Goal: Task Accomplishment & Management: Complete application form

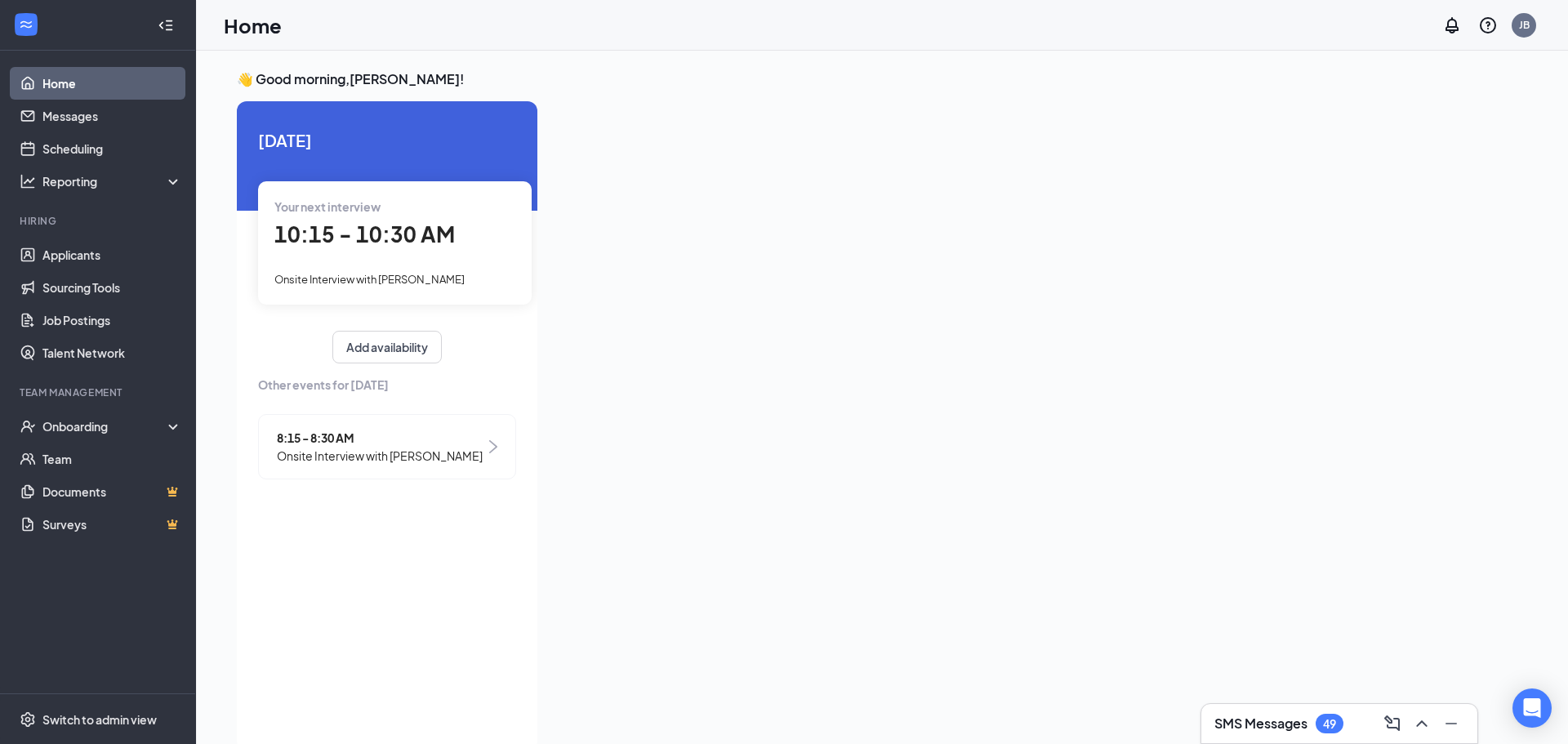
click at [362, 289] on div "Your next interview 10:15 - 10:30 AM Onsite Interview with Brithany Aguilar Gon…" at bounding box center [395, 243] width 274 height 123
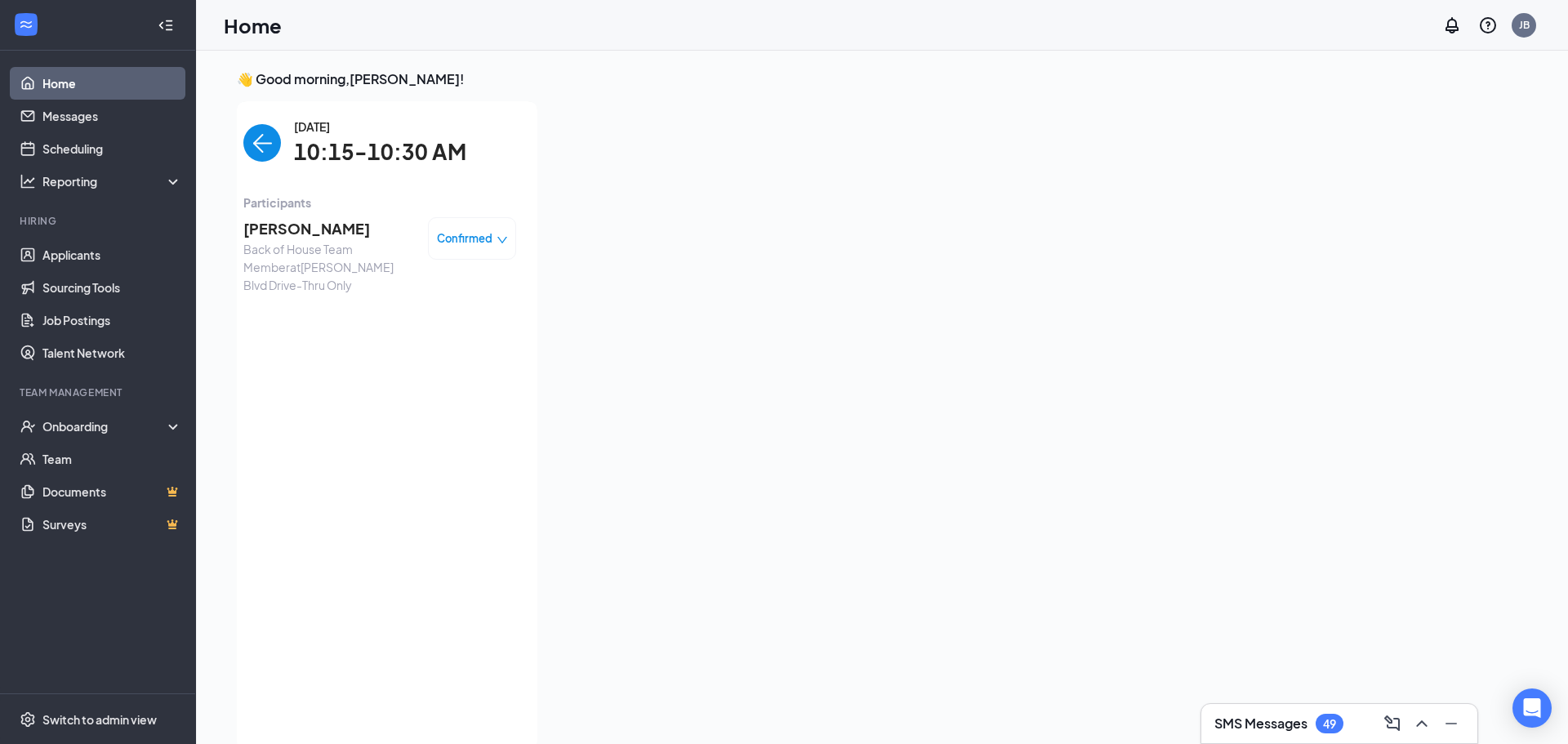
scroll to position [7, 0]
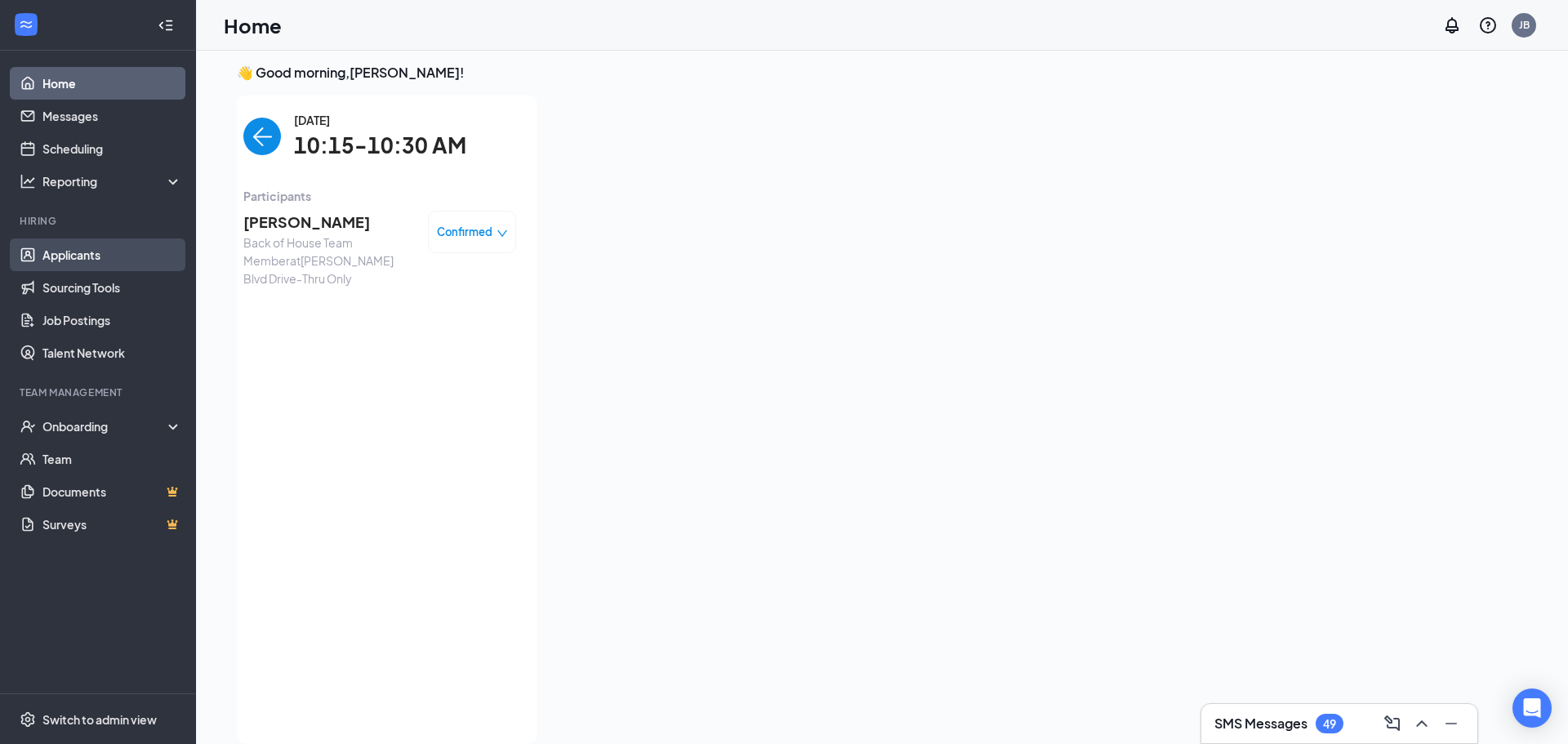
click at [72, 250] on link "Applicants" at bounding box center [112, 255] width 140 height 32
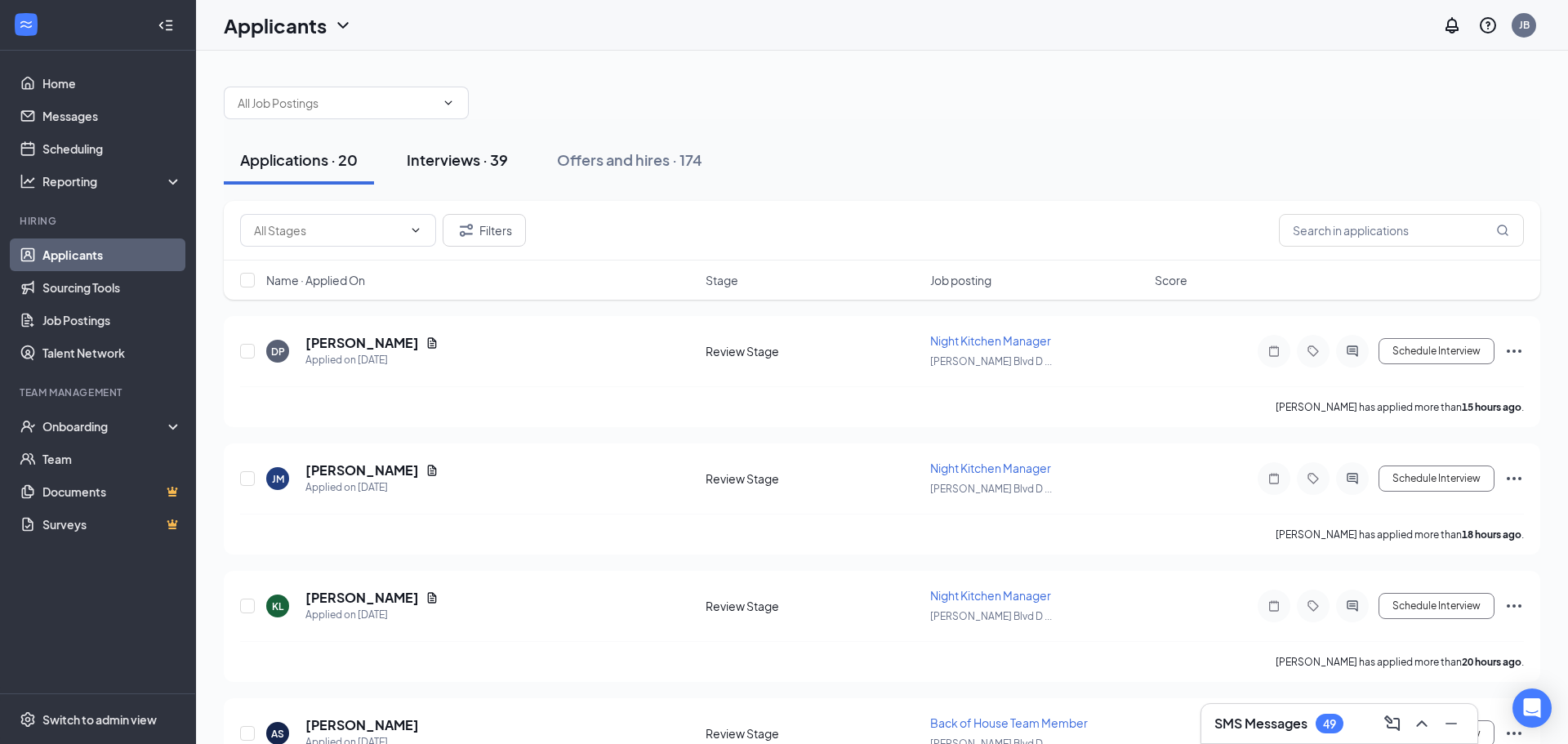
click at [453, 173] on button "Interviews · 39" at bounding box center [457, 160] width 134 height 49
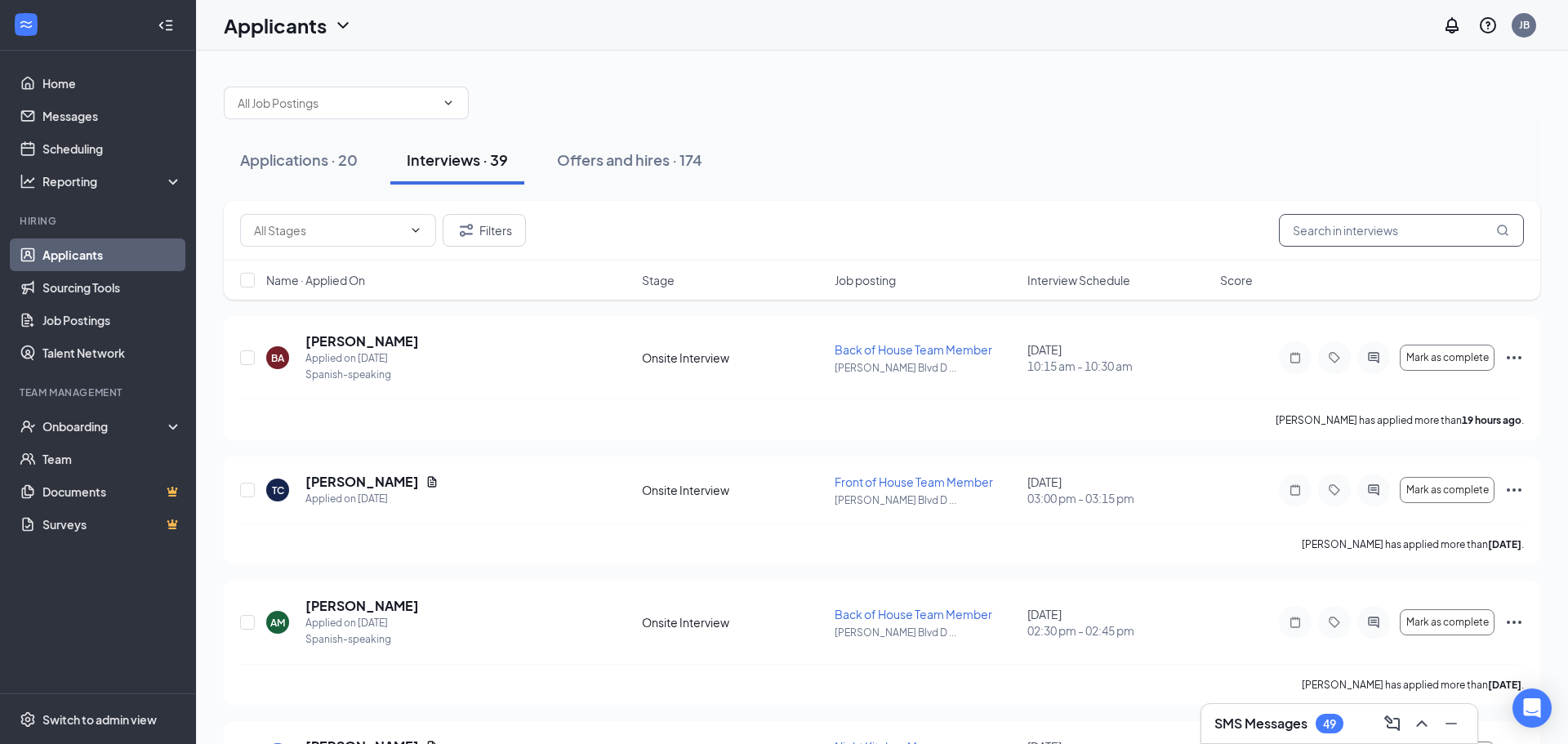
click at [1482, 220] on input "text" at bounding box center [1401, 230] width 245 height 32
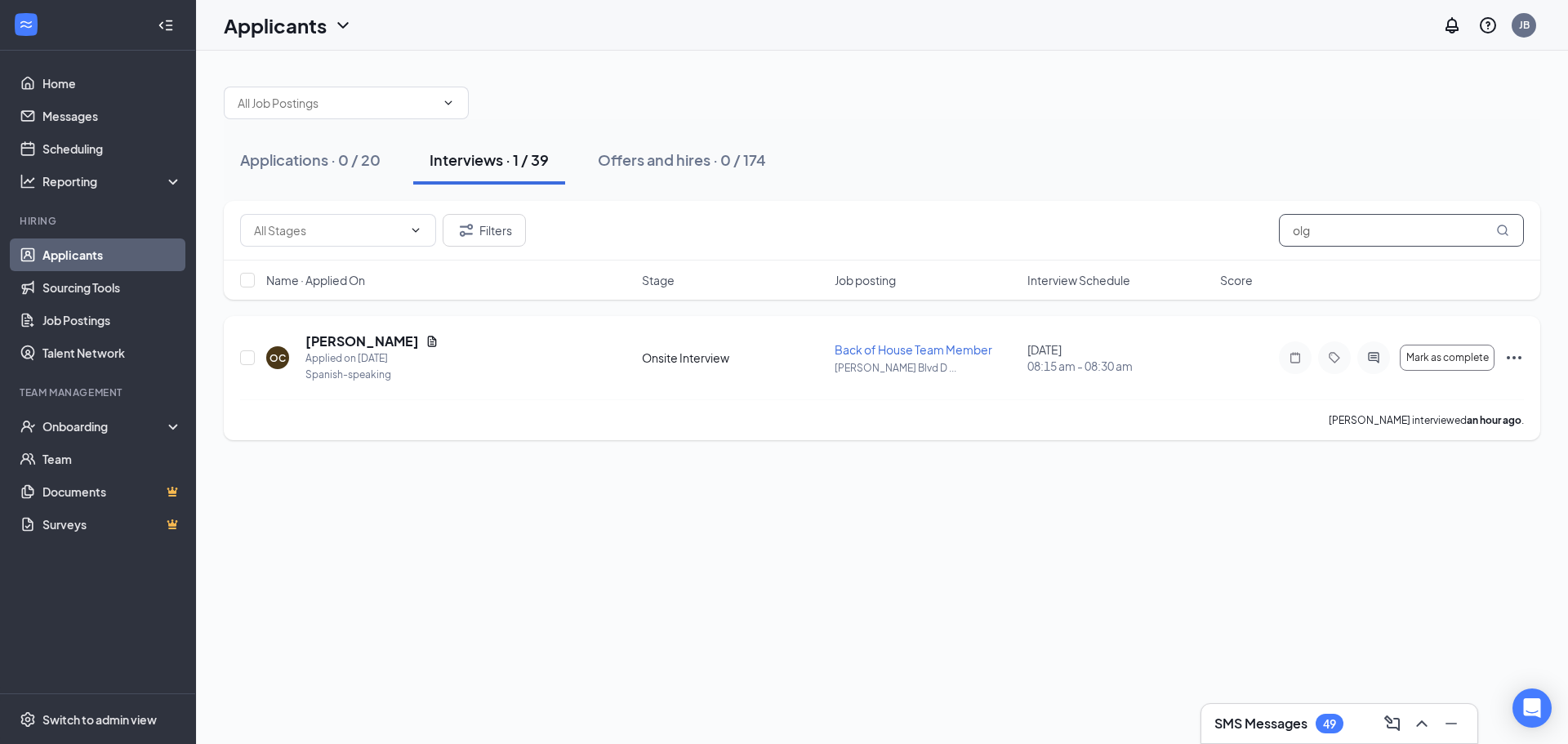
type input "olg"
click at [1526, 363] on div "OC Olga Calderon Applied on Sep 6 Spanish-speaking Onsite Interview Back of Hou…" at bounding box center [881, 378] width 1316 height 124
click at [1520, 358] on icon "Ellipses" at bounding box center [1514, 358] width 14 height 3
click at [1007, 381] on div "OC Olga Calderon Applied on Sep 6 Spanish-speaking Onsite Interview Back of Hou…" at bounding box center [881, 366] width 1284 height 67
click at [362, 341] on h5 "[PERSON_NAME]" at bounding box center [362, 341] width 113 height 18
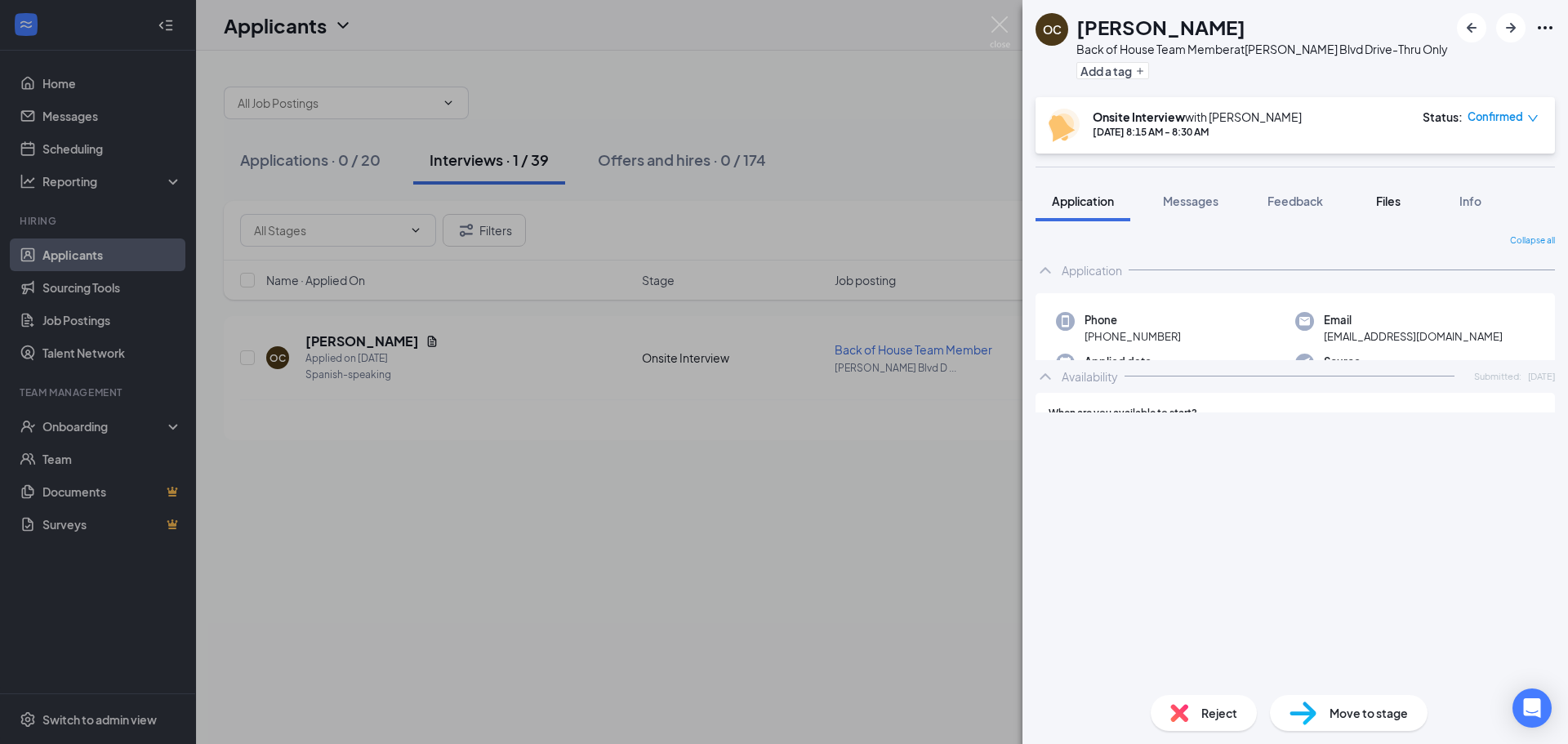
click at [1371, 202] on button "Files" at bounding box center [1388, 201] width 66 height 41
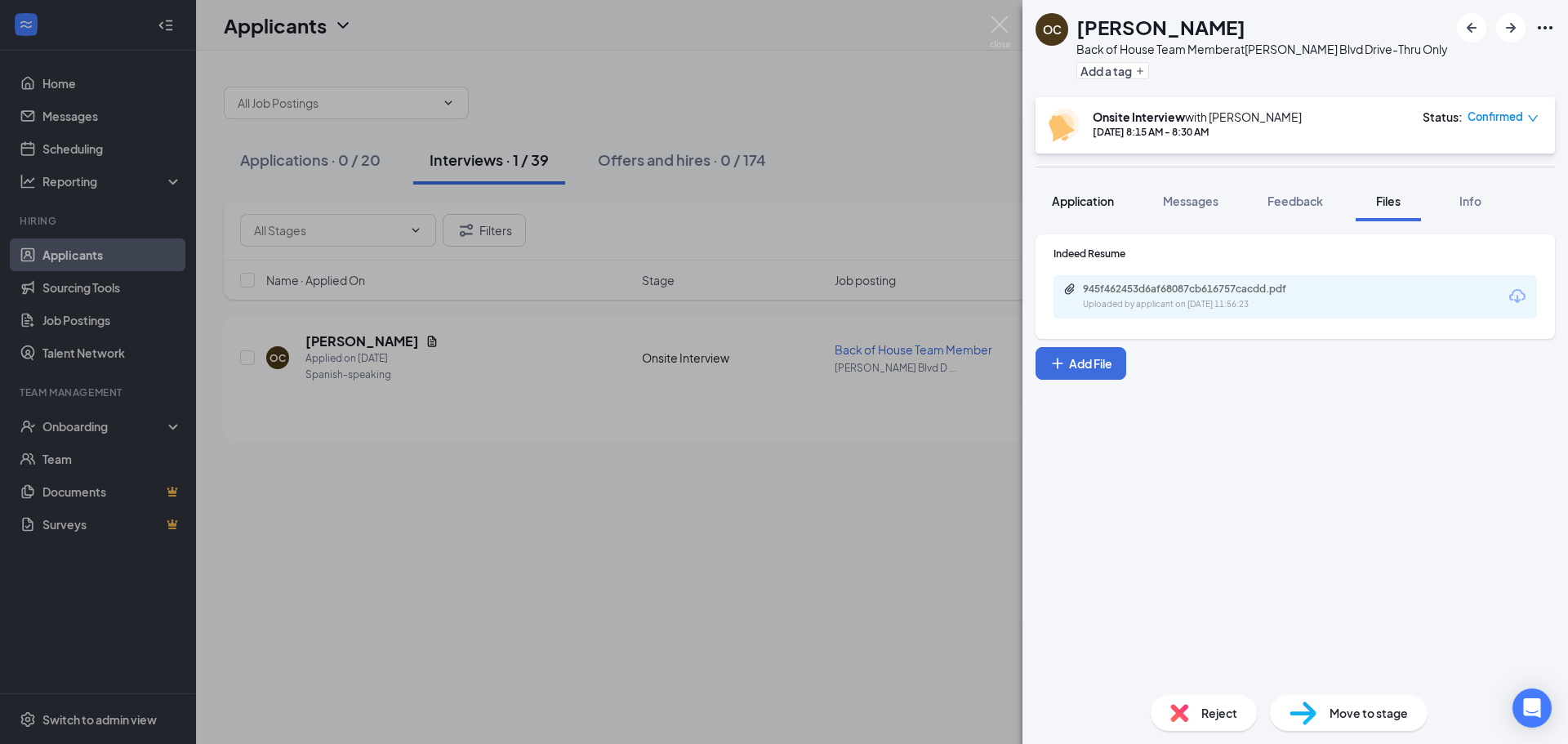
click at [1078, 199] on span "Application" at bounding box center [1082, 200] width 62 height 14
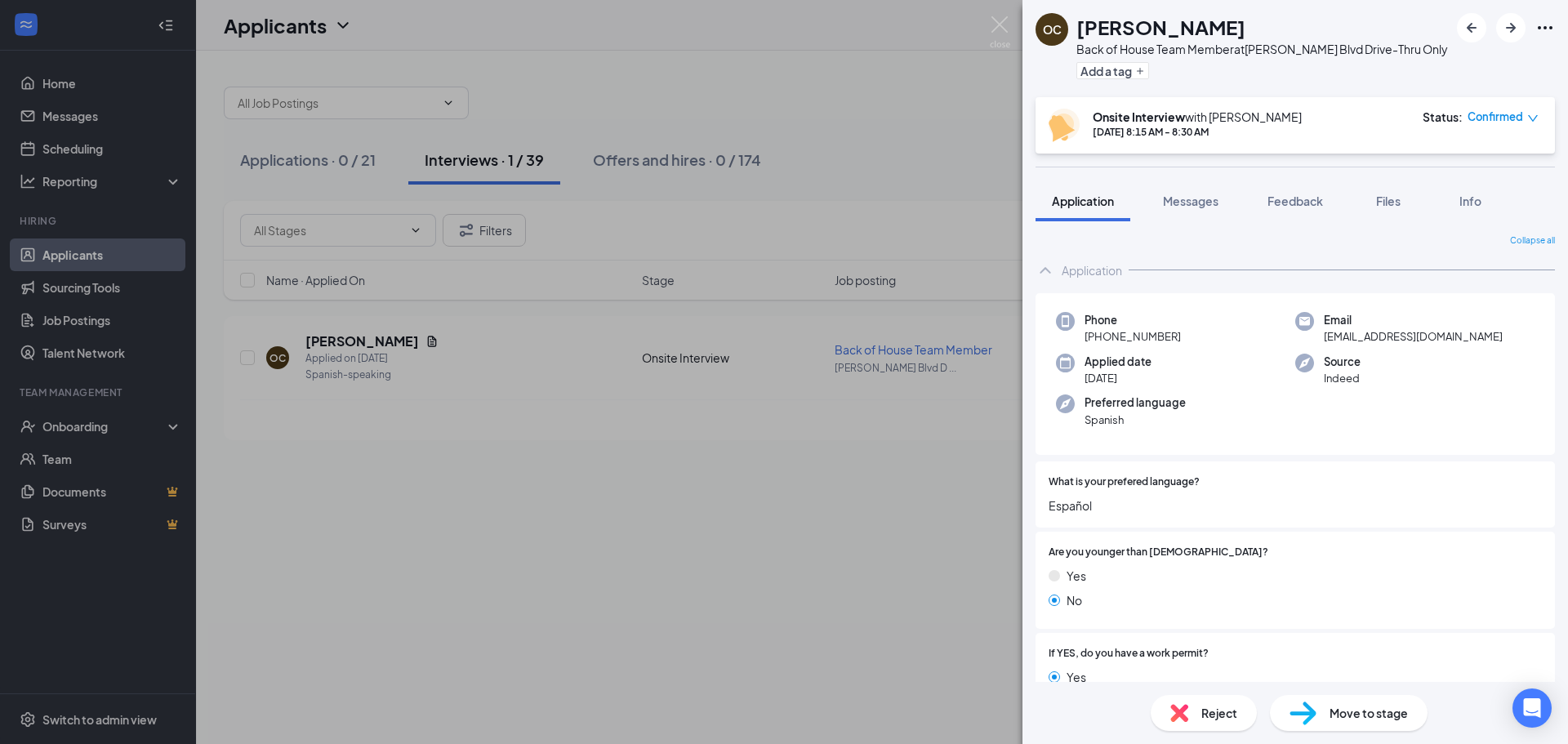
click at [602, 270] on div "OC Olga Calderon Back of House Team Member at Louis Henna Blvd Drive-Thru Only …" at bounding box center [784, 372] width 1568 height 744
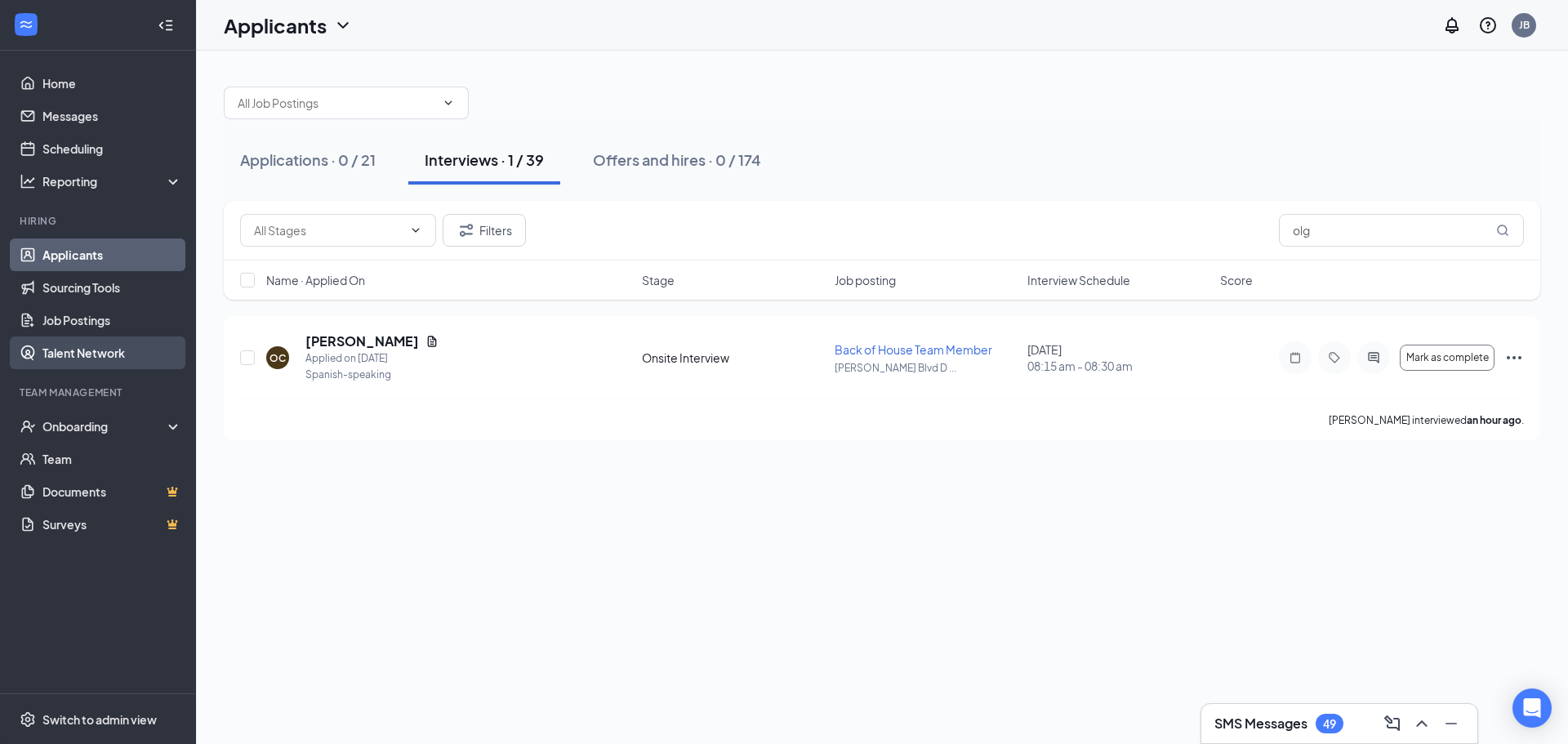
click at [105, 363] on link "Talent Network" at bounding box center [112, 352] width 140 height 32
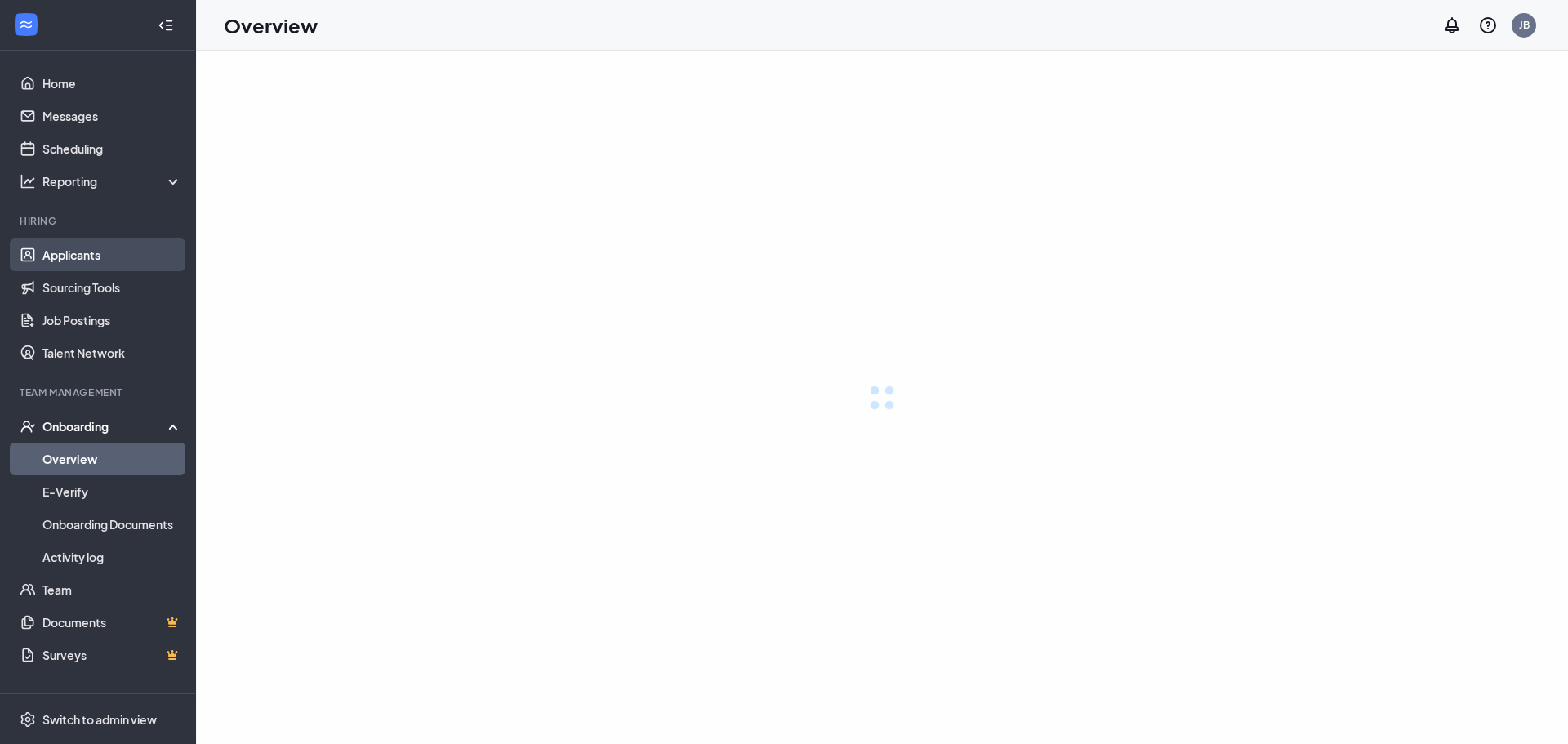
click at [91, 256] on link "Applicants" at bounding box center [112, 255] width 140 height 32
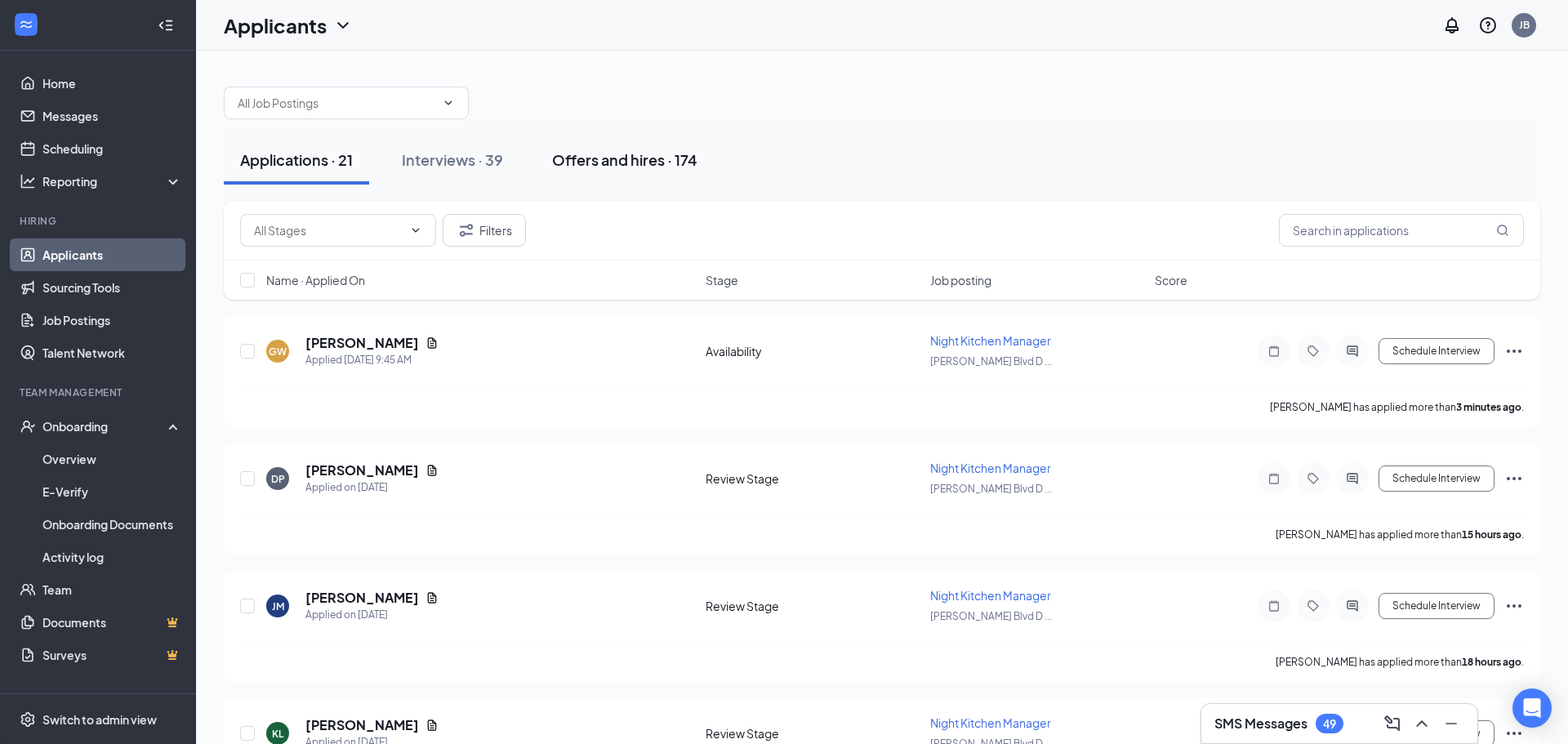
click at [631, 168] on div "Offers and hires · 174" at bounding box center [624, 160] width 145 height 20
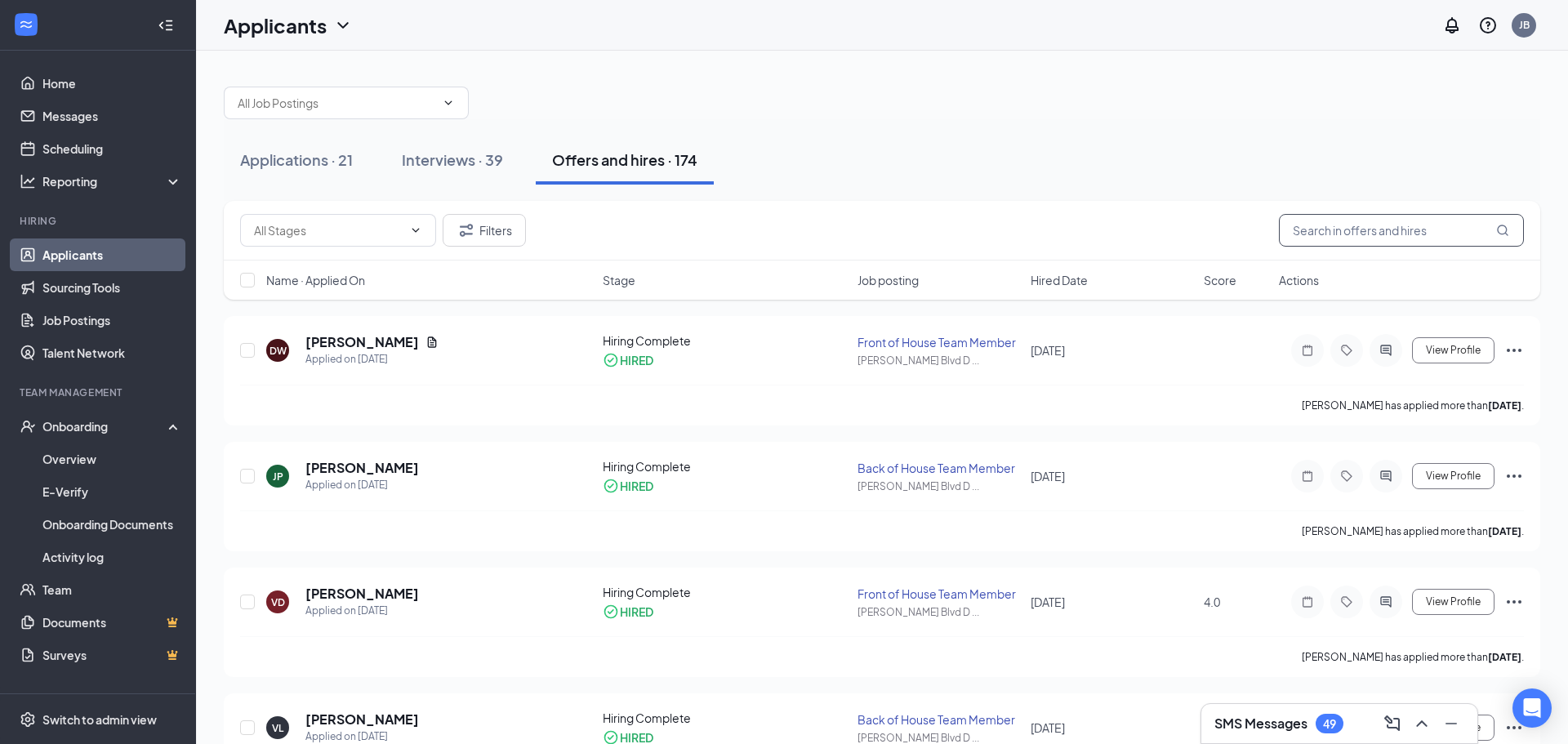
click at [1352, 231] on input "text" at bounding box center [1401, 230] width 245 height 32
click at [466, 173] on button "Interviews · 39" at bounding box center [452, 160] width 134 height 49
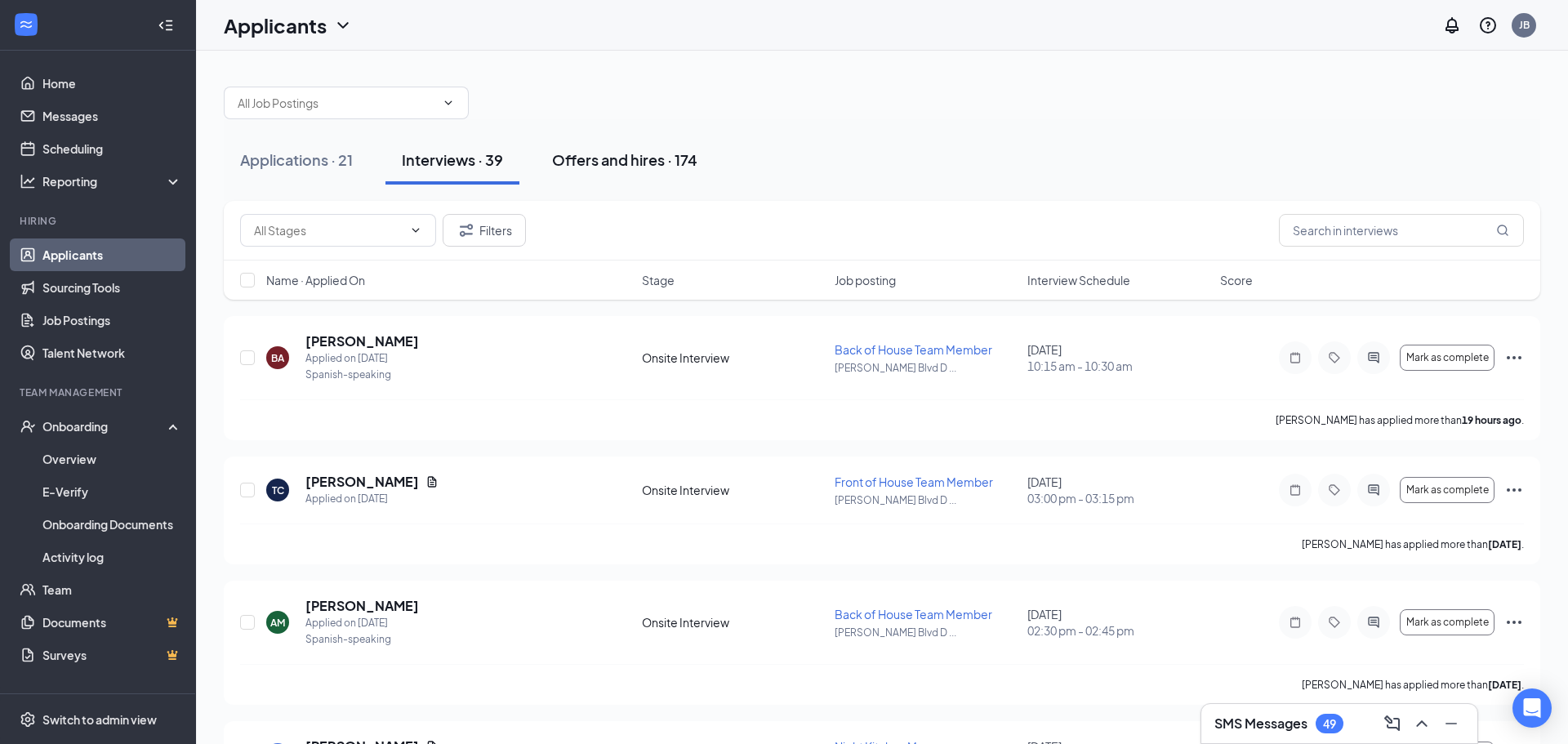
click at [647, 157] on div "Offers and hires · 174" at bounding box center [624, 160] width 145 height 20
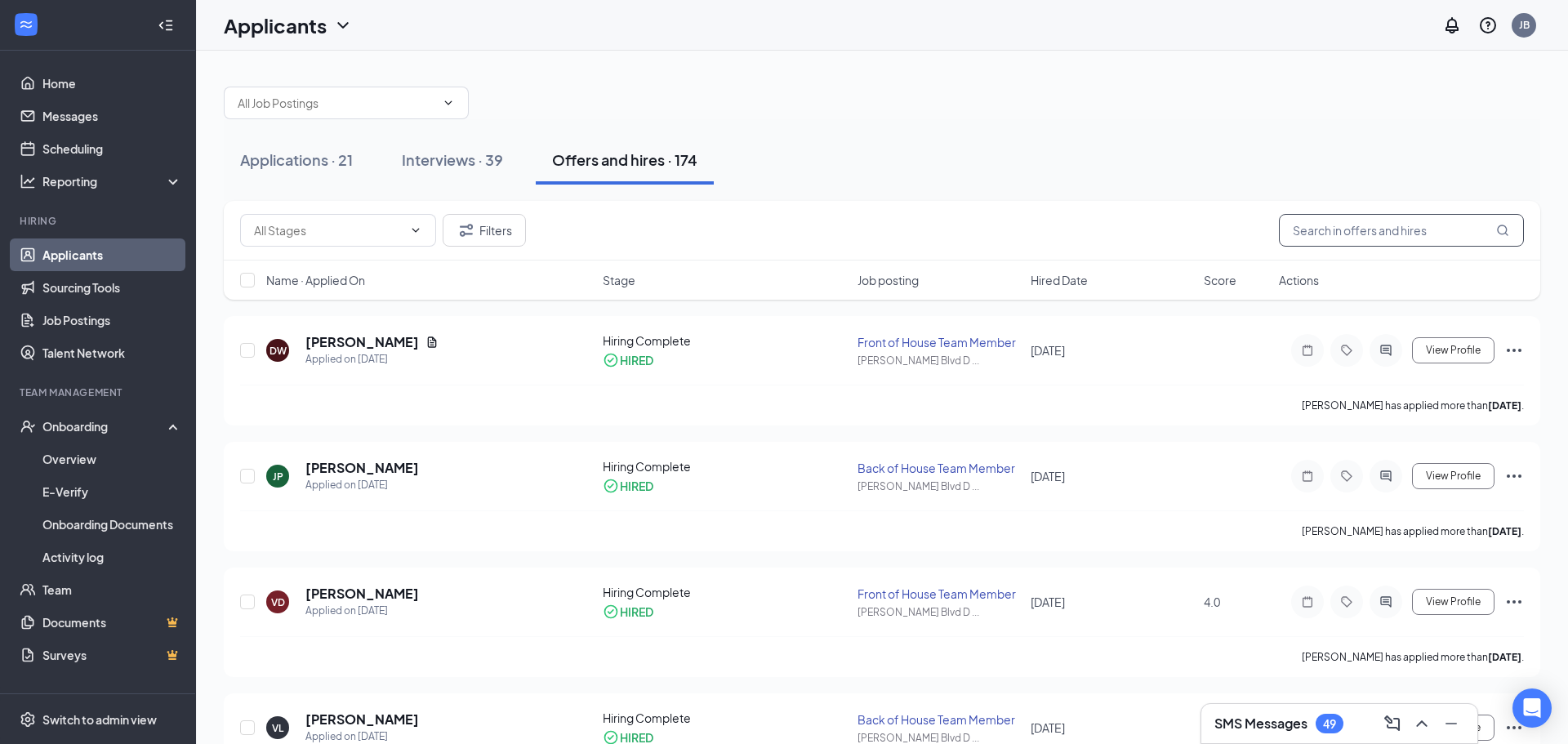
click at [1445, 226] on input "text" at bounding box center [1401, 230] width 245 height 32
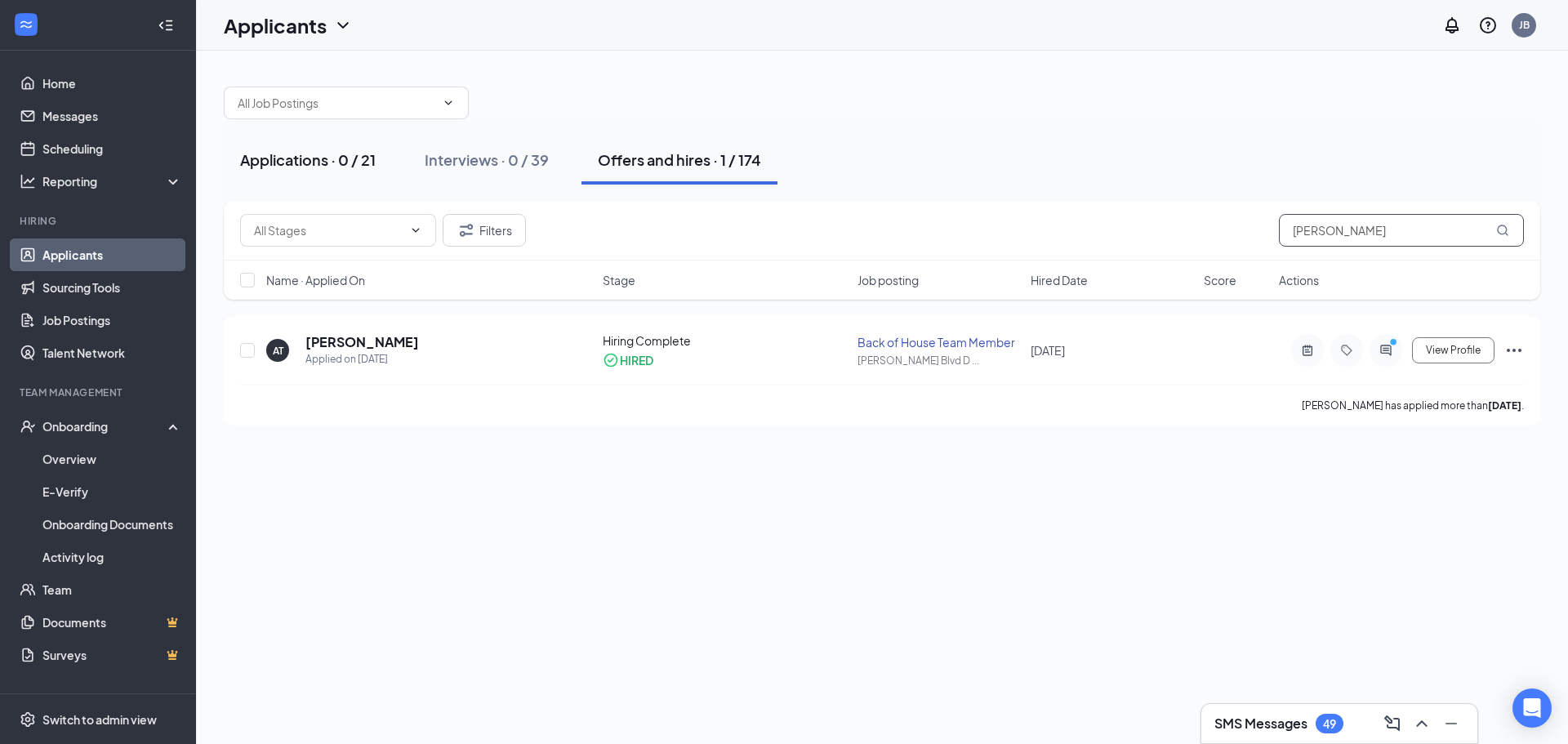
type input "ignacio"
click at [332, 160] on div "Applications · 0 / 21" at bounding box center [307, 160] width 135 height 20
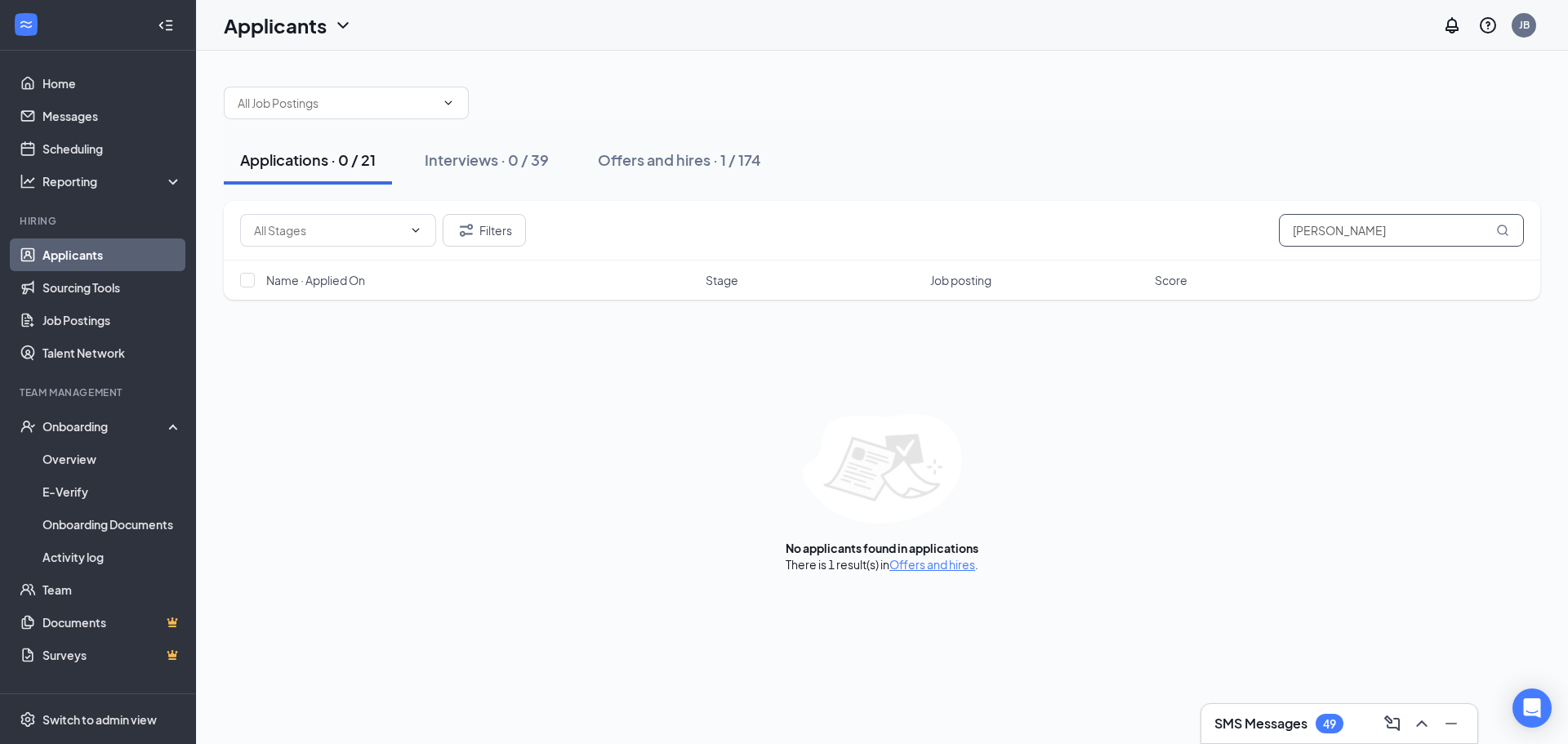
click at [1427, 233] on input "ignacio" at bounding box center [1401, 230] width 245 height 32
click at [921, 560] on link "Offers and hires" at bounding box center [932, 564] width 86 height 14
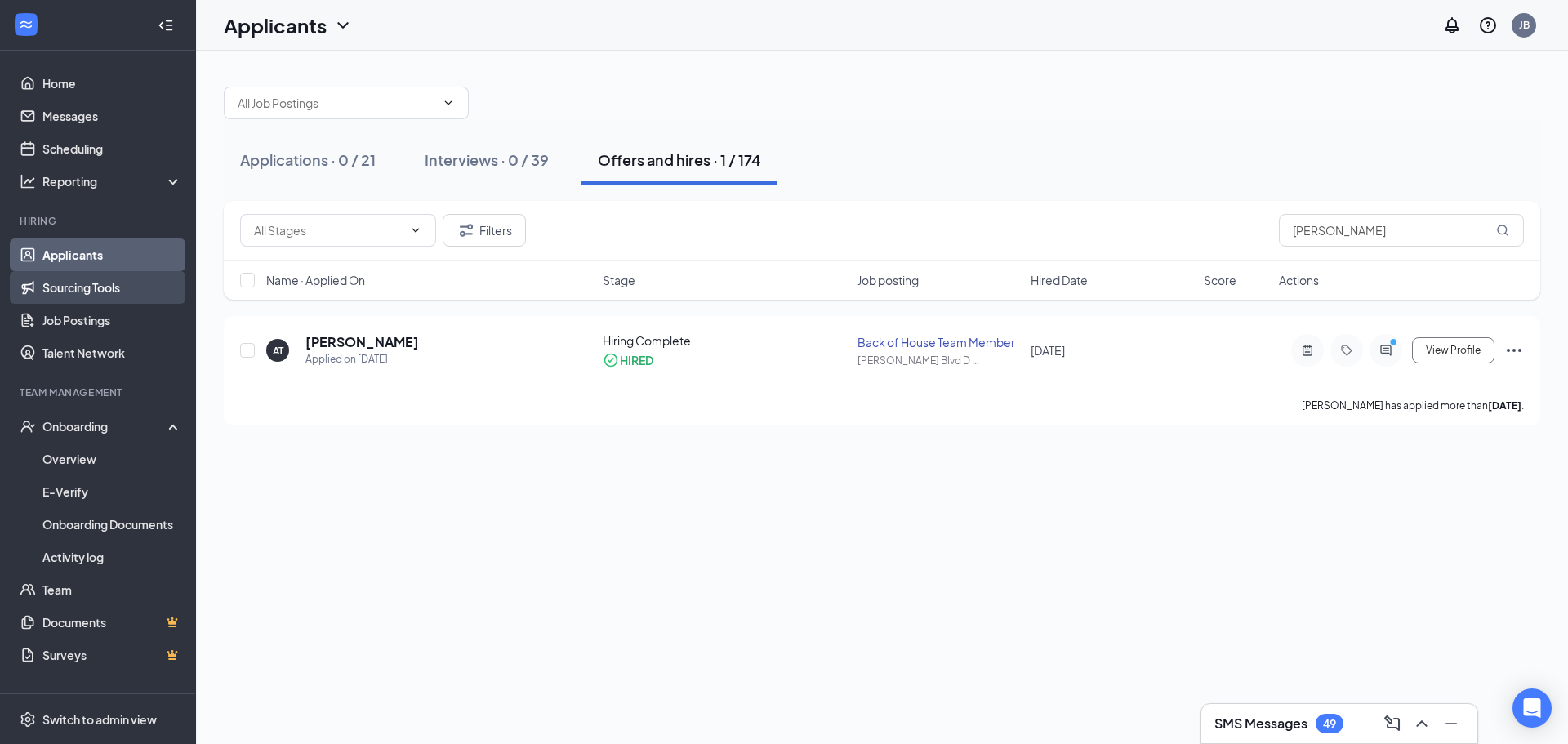
click at [115, 295] on link "Sourcing Tools" at bounding box center [112, 288] width 140 height 32
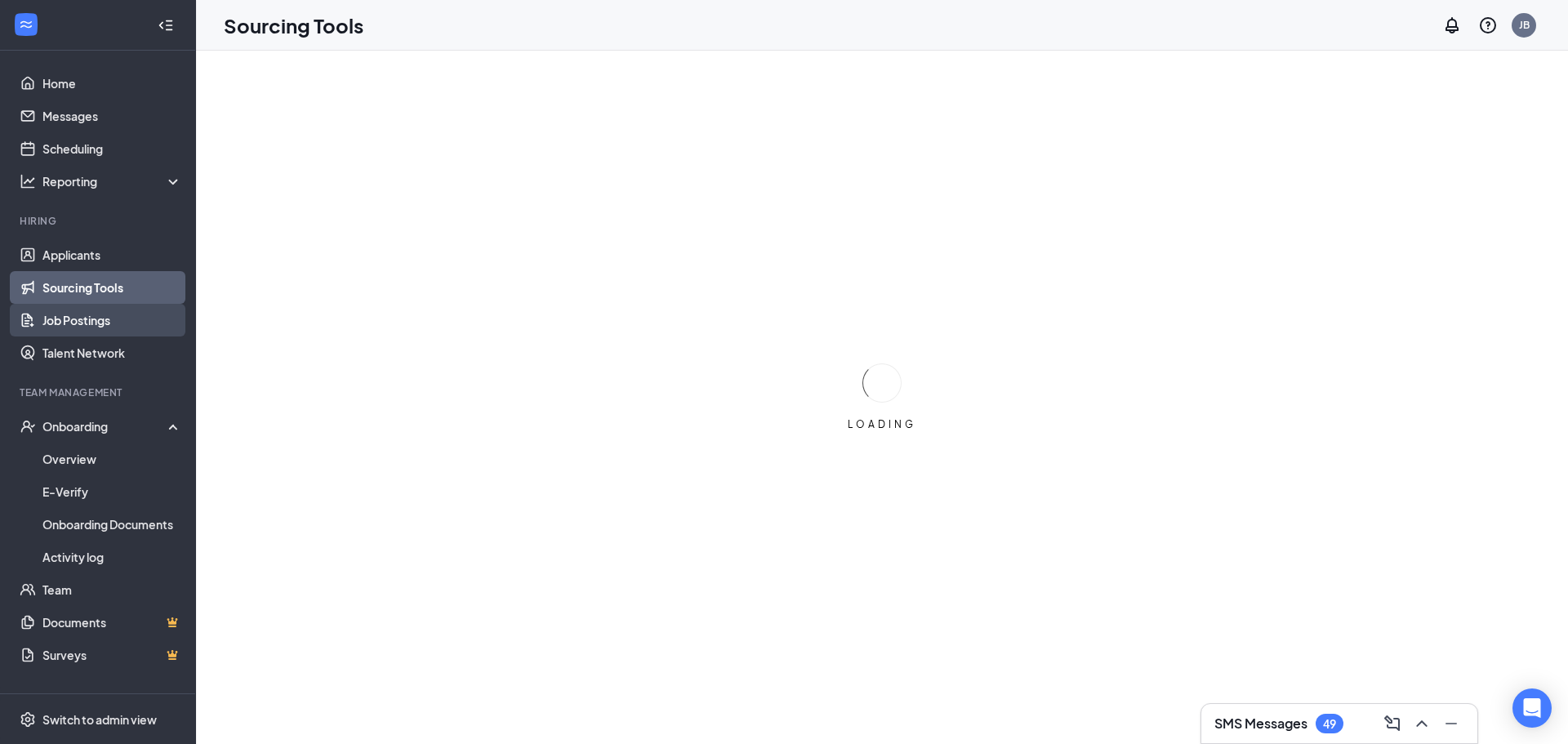
click at [111, 318] on link "Job Postings" at bounding box center [112, 320] width 140 height 32
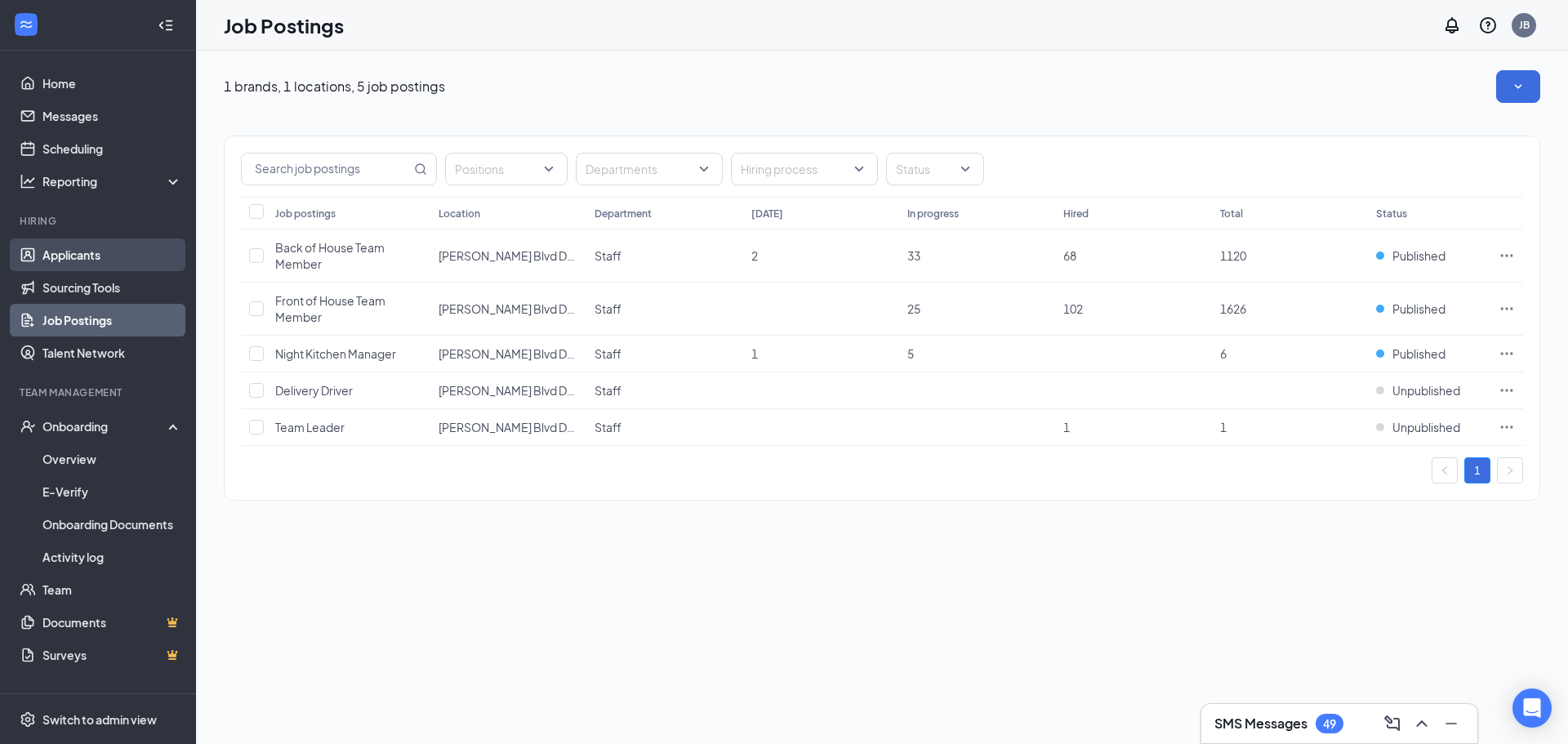
click at [77, 265] on link "Applicants" at bounding box center [112, 255] width 140 height 32
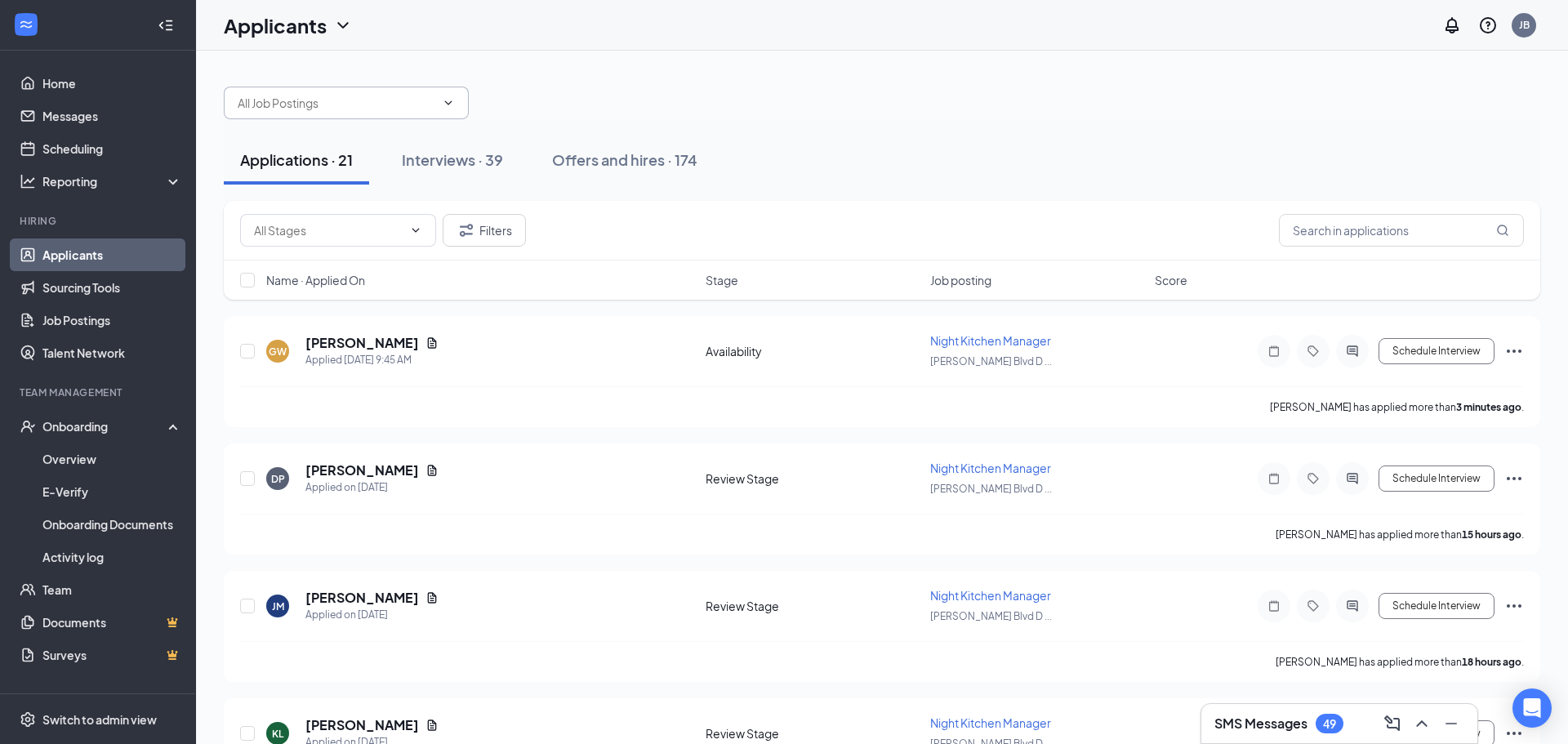
click at [451, 110] on span at bounding box center [346, 103] width 245 height 32
click at [452, 154] on div "Interviews · 39" at bounding box center [452, 160] width 101 height 20
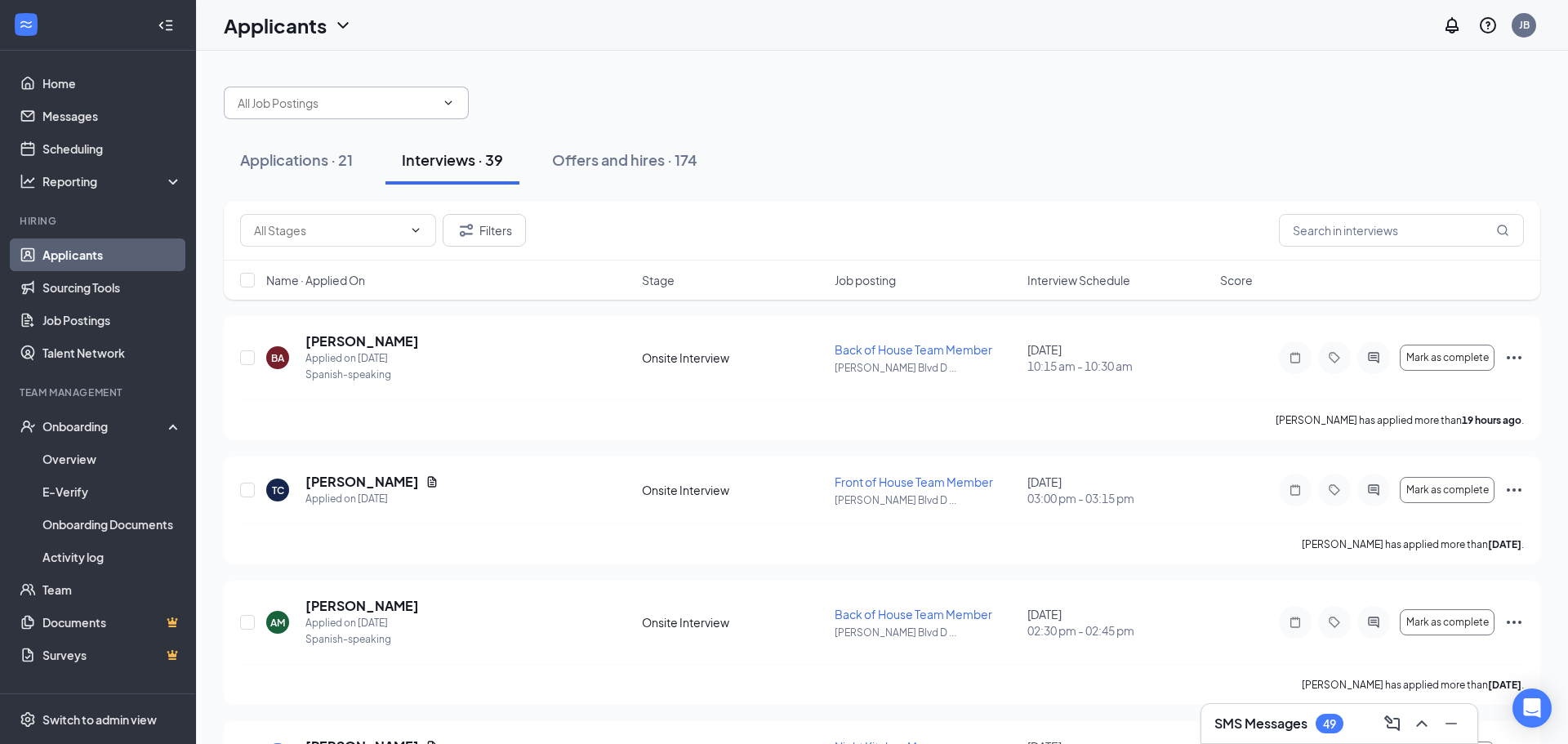
click at [439, 101] on span at bounding box center [446, 102] width 16 height 13
click at [448, 100] on icon "ChevronDown" at bounding box center [448, 102] width 13 height 13
click at [402, 94] on input "text" at bounding box center [336, 102] width 197 height 18
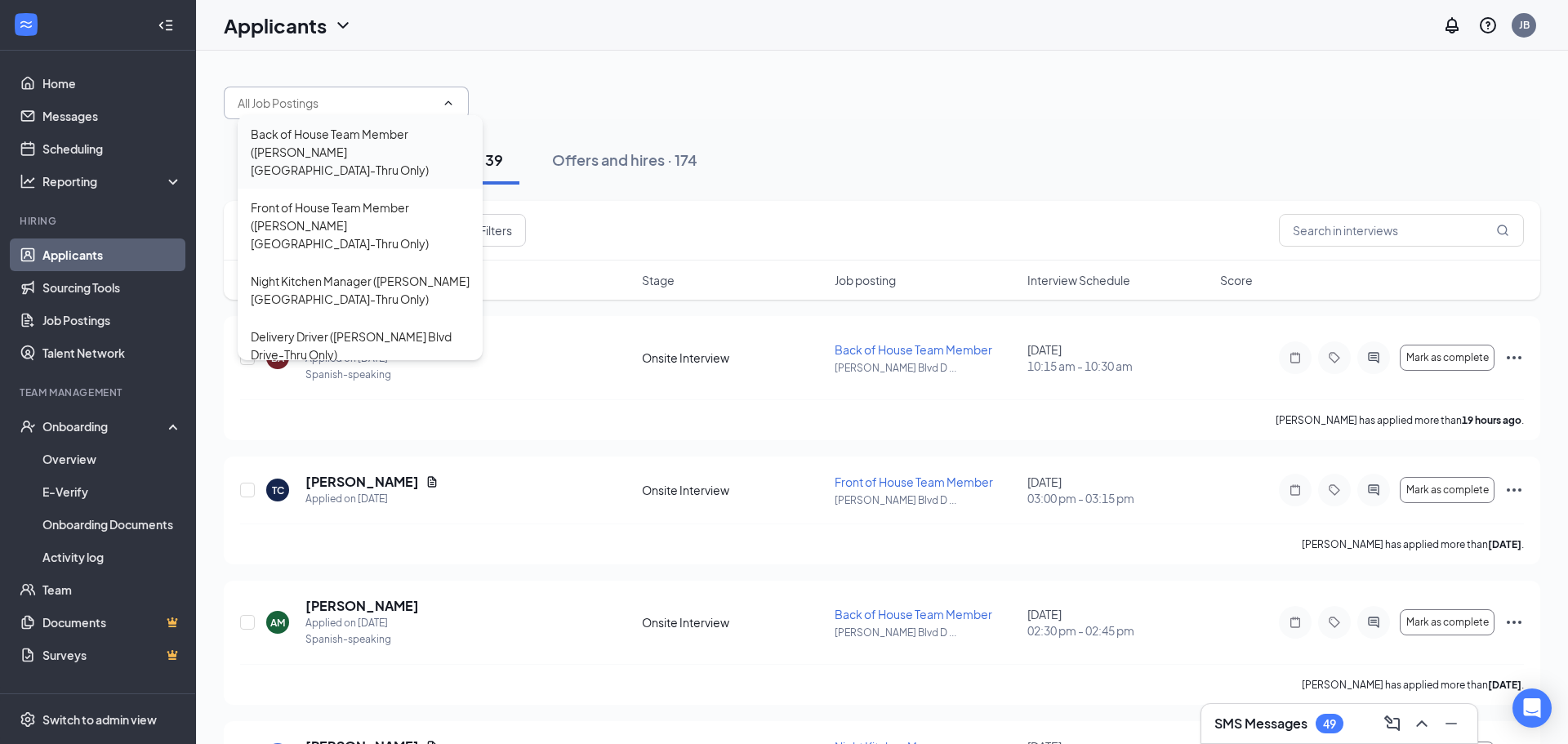
click at [377, 137] on div "Back of House Team Member (Louis Henna Blvd Drive-Thru Only)" at bounding box center [360, 152] width 219 height 54
type input "Back of House Team Member (Louis Henna Blvd Drive-Thru Only)"
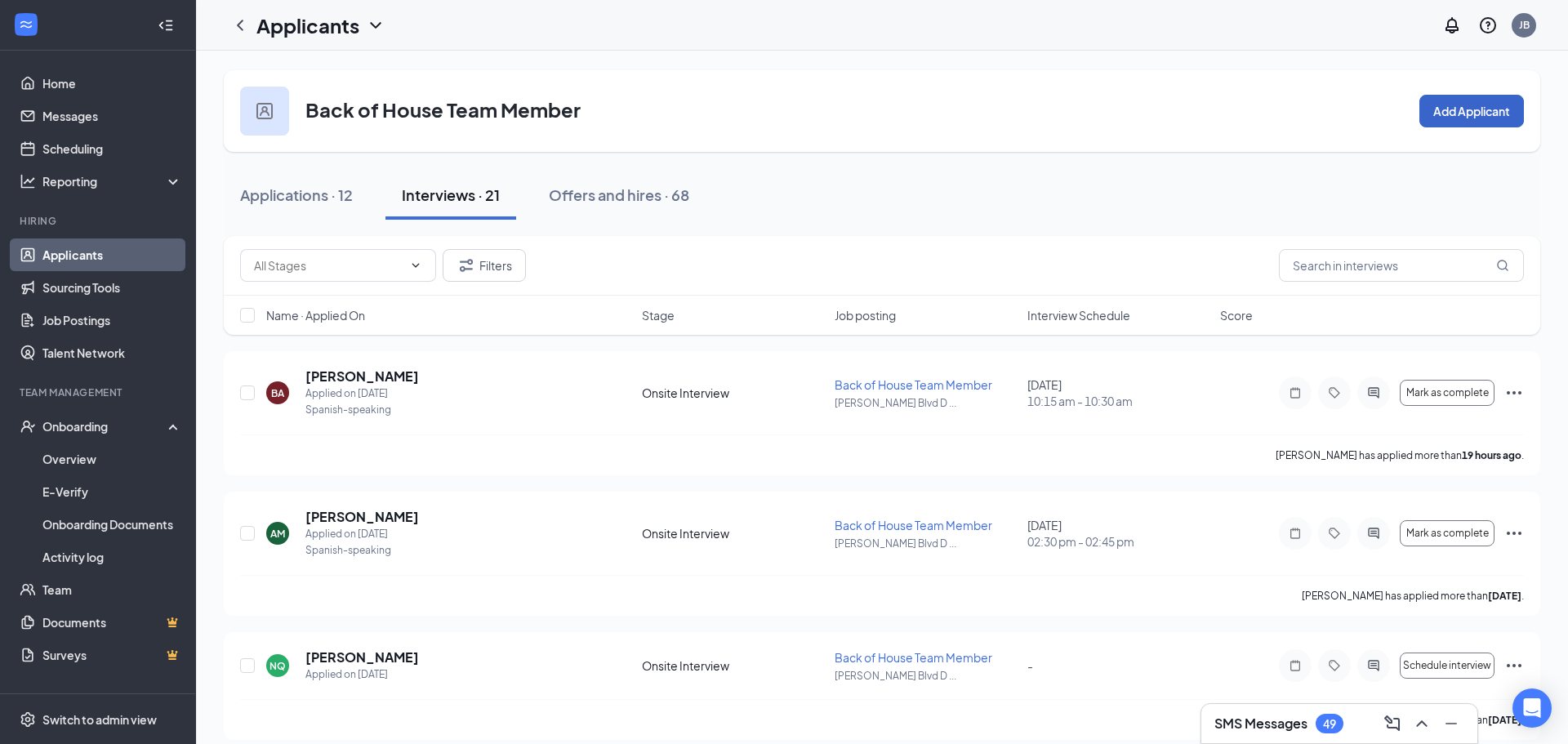
click at [1482, 115] on button "Add Applicant" at bounding box center [1471, 111] width 105 height 32
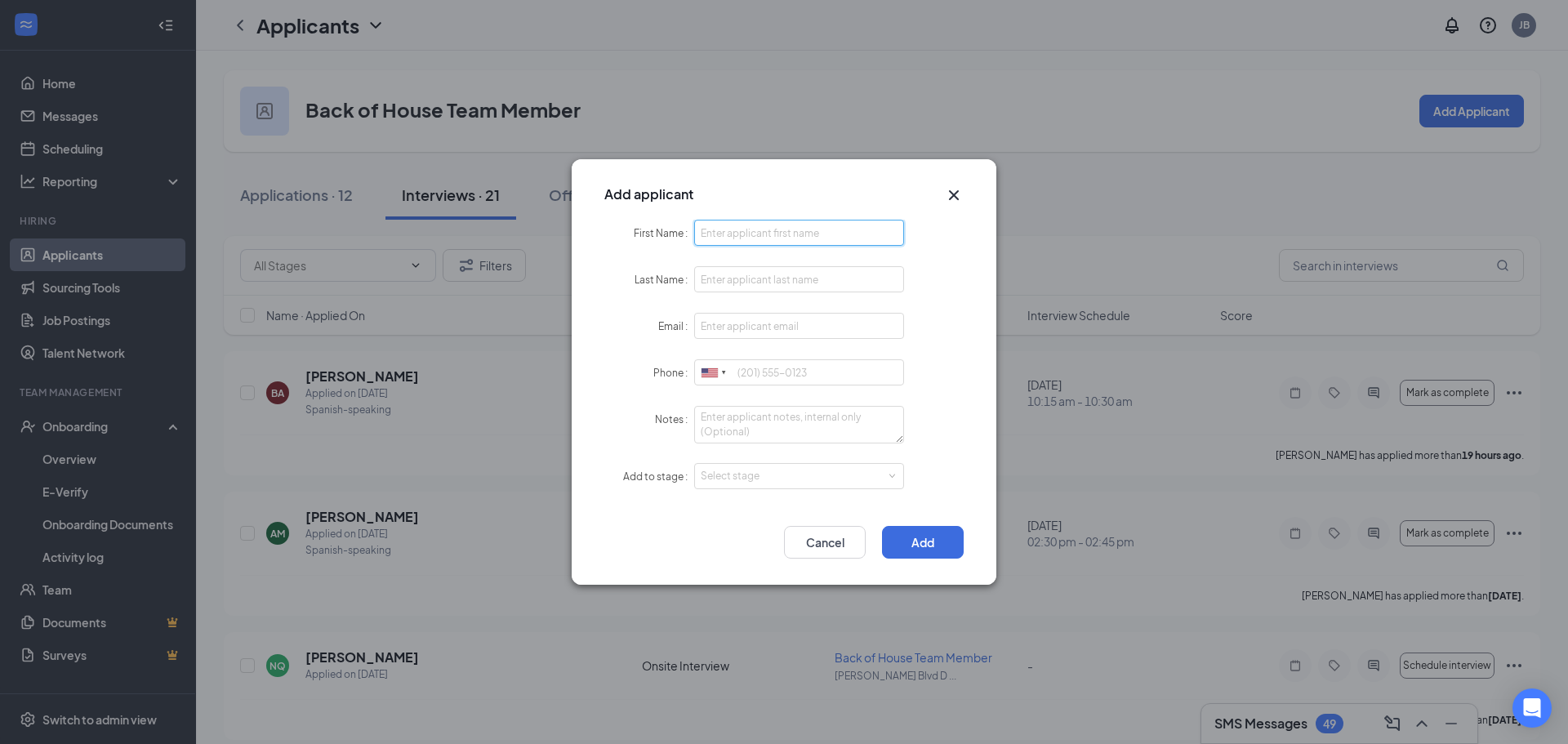
click at [808, 231] on input "First Name" at bounding box center [799, 232] width 210 height 26
type input "Ignacio"
click at [784, 283] on input "Last Name" at bounding box center [799, 279] width 210 height 26
type input "Garcia"
click at [762, 331] on input "Email" at bounding box center [799, 326] width 210 height 26
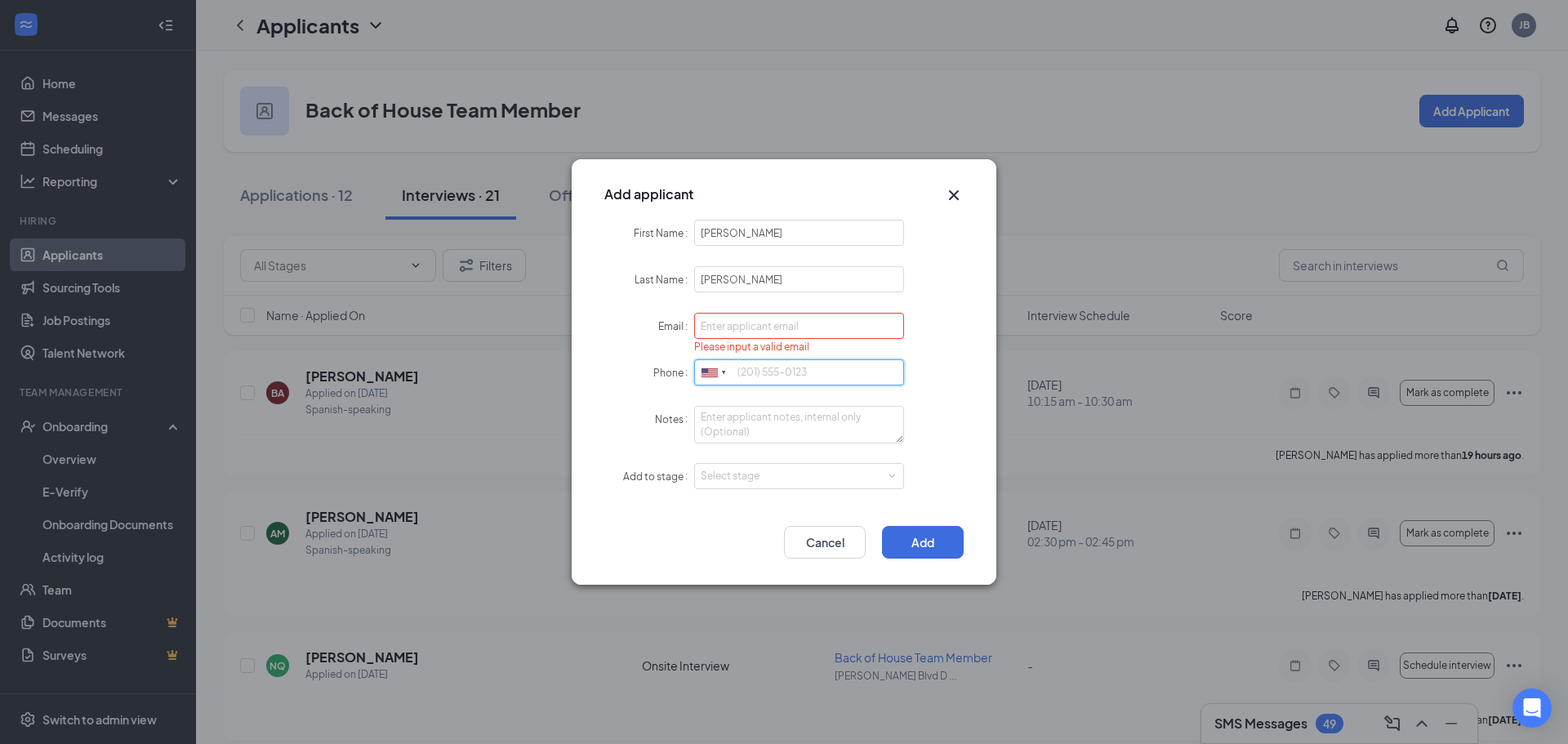
click at [747, 364] on input "Phone" at bounding box center [799, 372] width 210 height 26
click at [767, 345] on div "Please input a valid email" at bounding box center [799, 346] width 210 height 14
click at [768, 329] on input "Email" at bounding box center [799, 327] width 210 height 26
type input "[EMAIL_ADDRESS][DOMAIN_NAME]"
click at [746, 370] on input "Phone" at bounding box center [799, 372] width 210 height 26
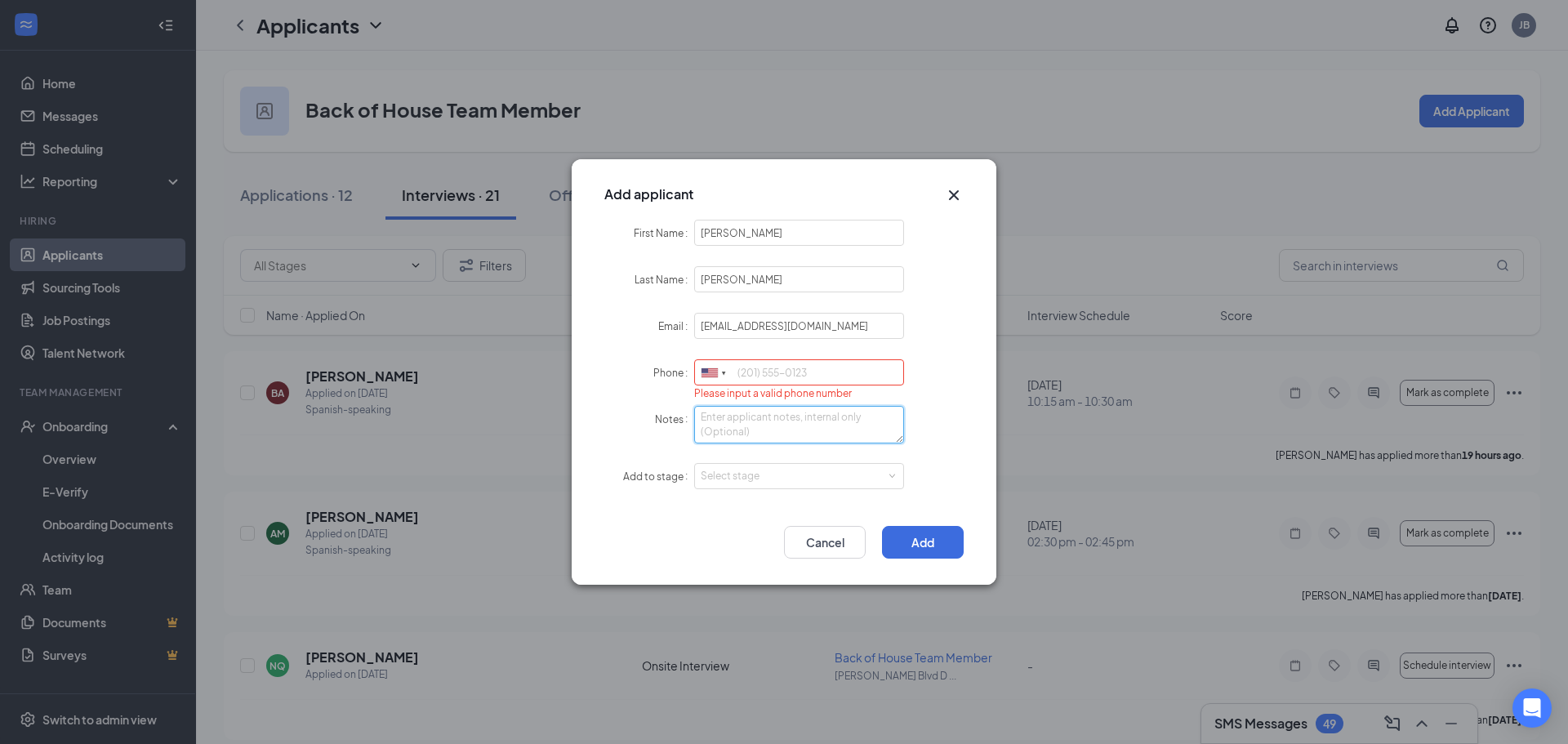
click at [754, 414] on textarea "Notes" at bounding box center [799, 425] width 210 height 37
click at [755, 376] on input "Phone" at bounding box center [799, 372] width 210 height 26
click at [749, 424] on textarea "Isa recomened" at bounding box center [799, 425] width 210 height 37
type textarea "Isa recommended"
click at [801, 373] on input "Phone" at bounding box center [799, 372] width 210 height 26
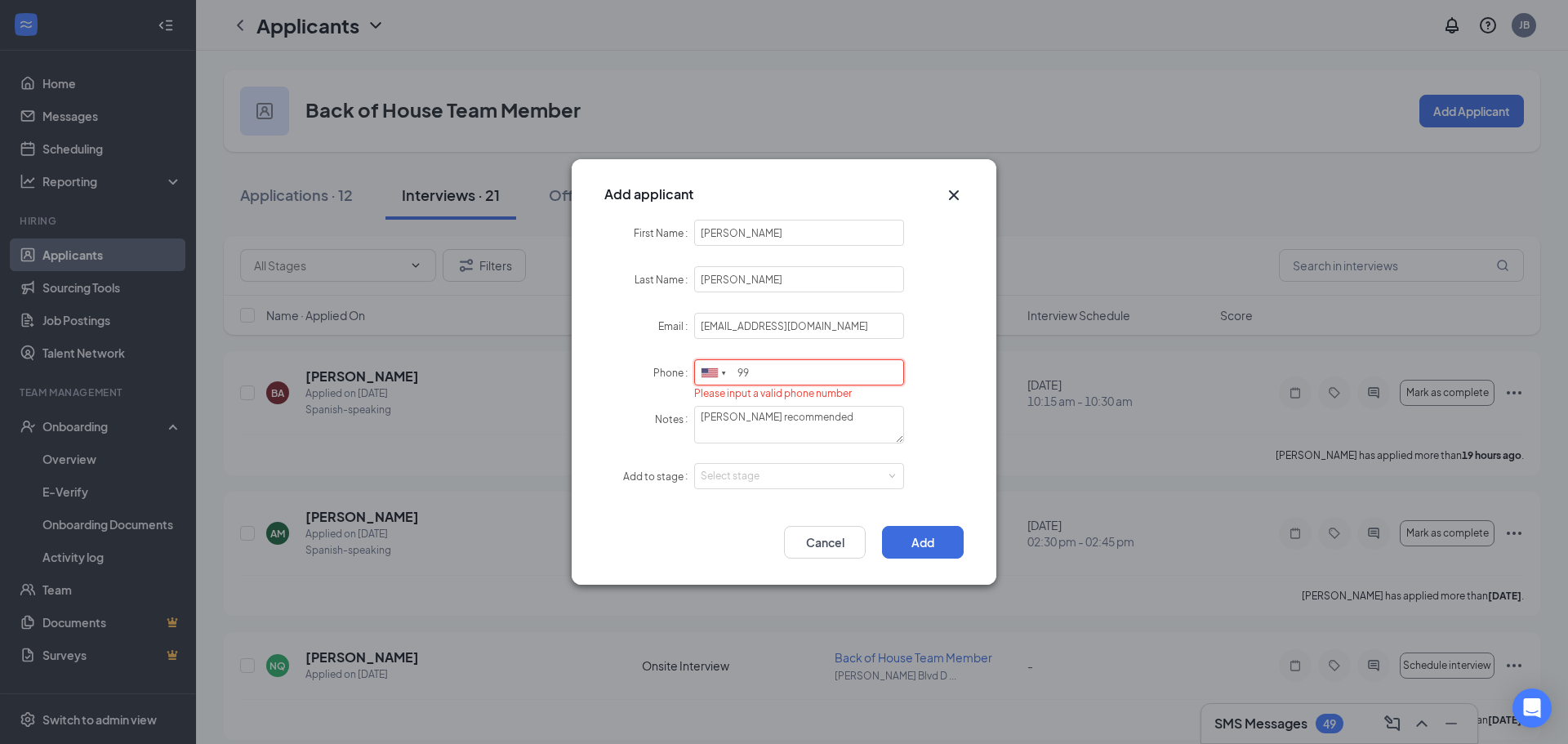
type input "9"
type input "5129987733"
click at [864, 425] on textarea "Isa recommended" at bounding box center [799, 425] width 210 height 37
click at [736, 479] on div "Select stage" at bounding box center [795, 476] width 190 height 16
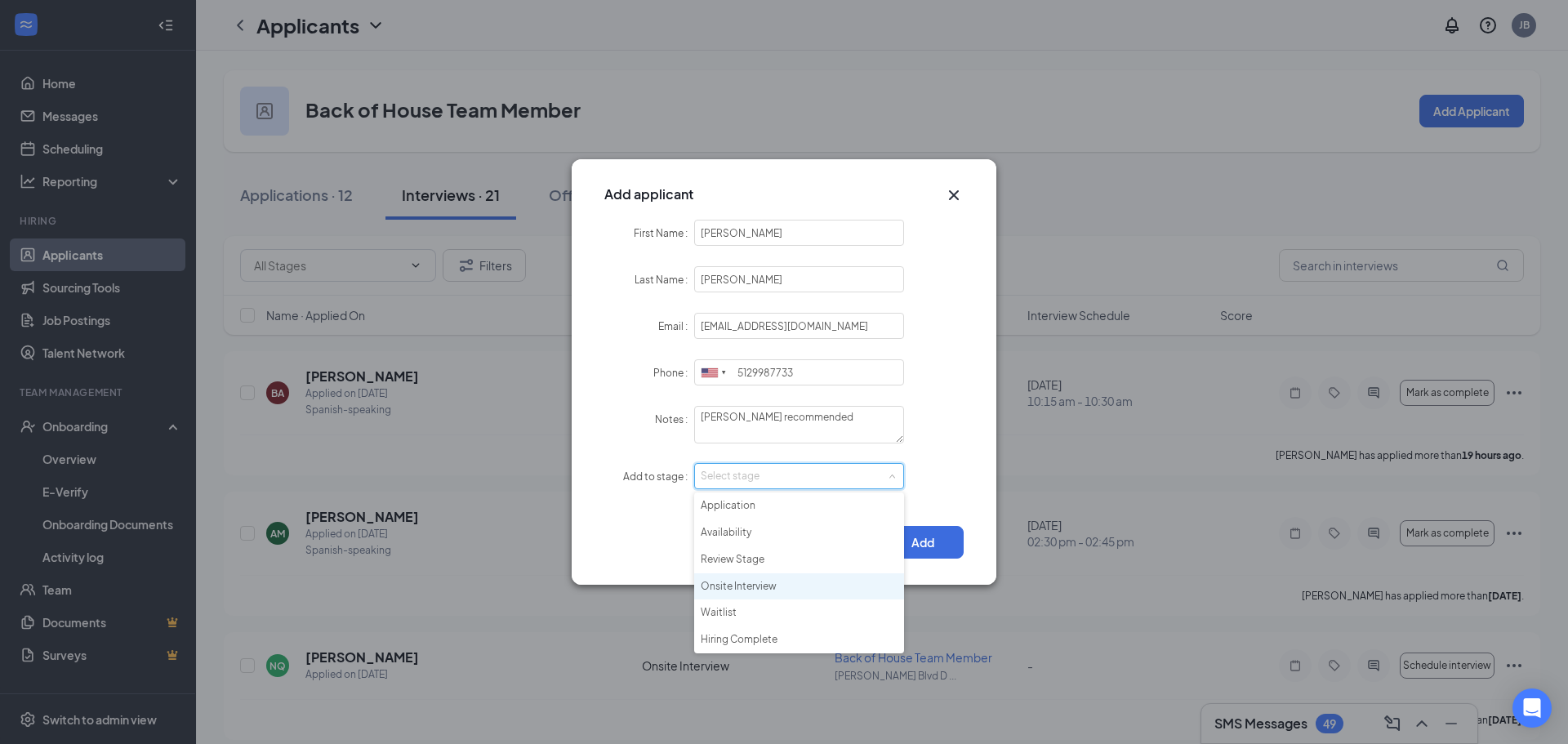
click at [744, 590] on li "Onsite Interview" at bounding box center [799, 587] width 210 height 27
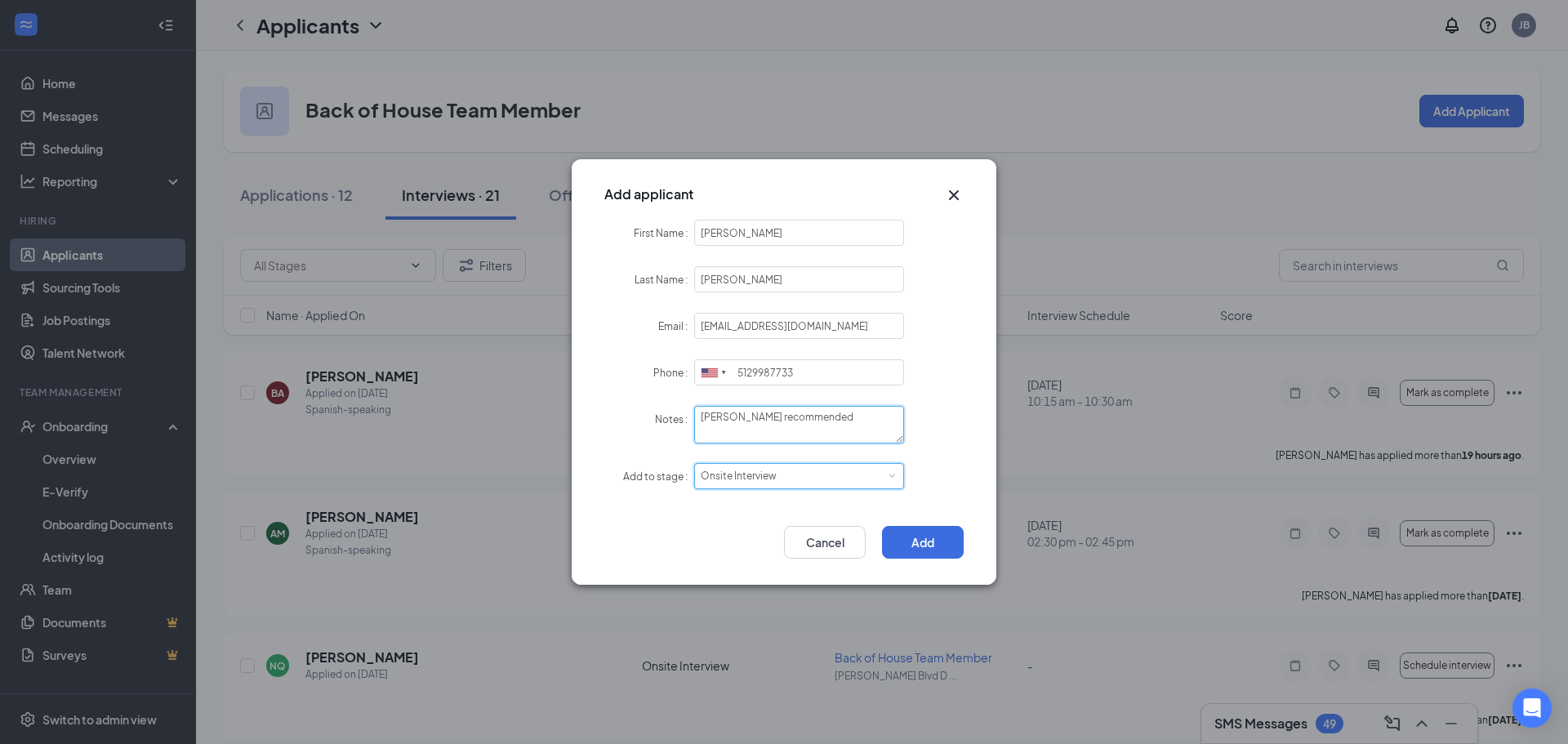
click at [707, 425] on textarea "Isa recommended" at bounding box center [799, 425] width 210 height 37
click at [805, 415] on textarea "Isa recommended" at bounding box center [799, 425] width 210 height 37
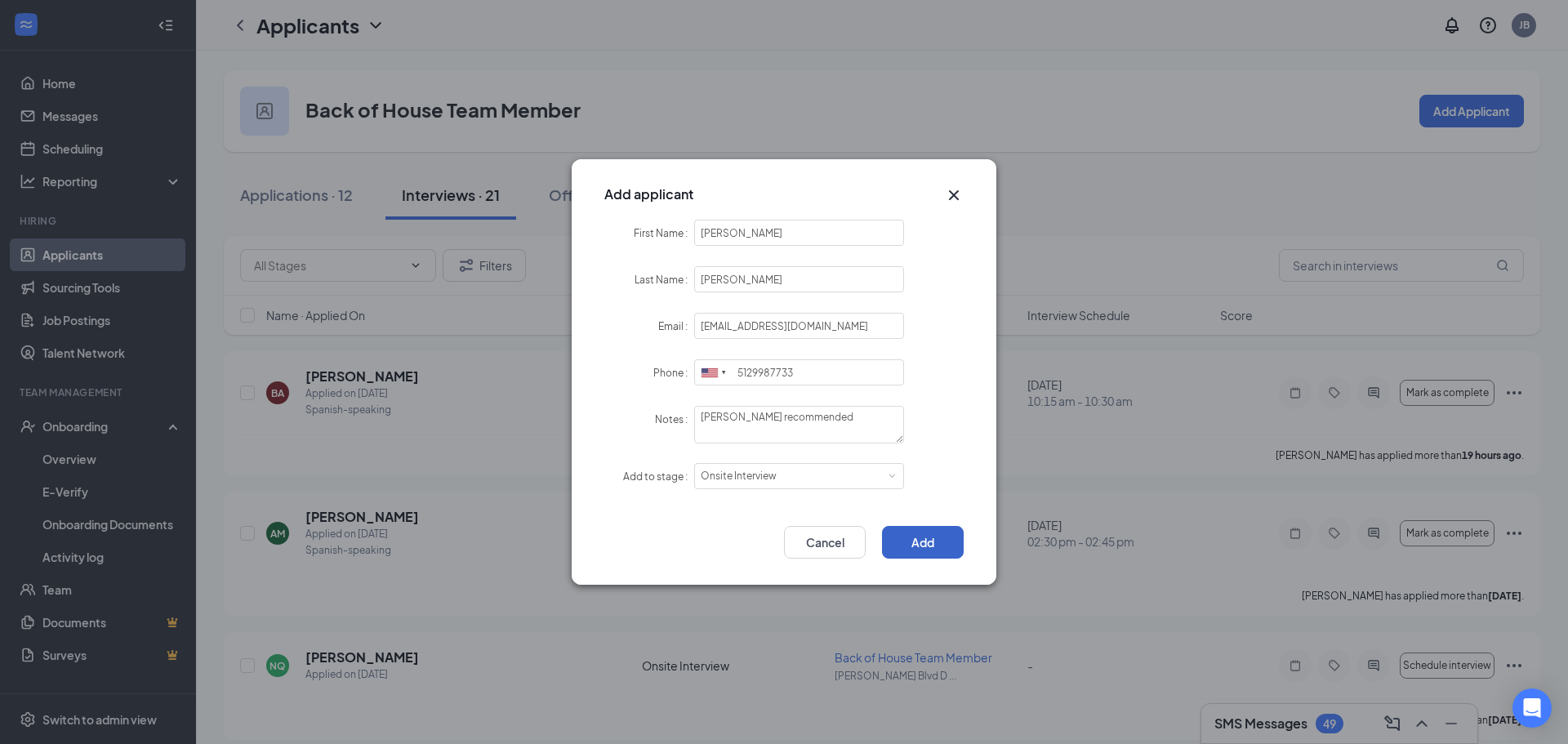
click at [931, 545] on button "Add" at bounding box center [923, 542] width 82 height 32
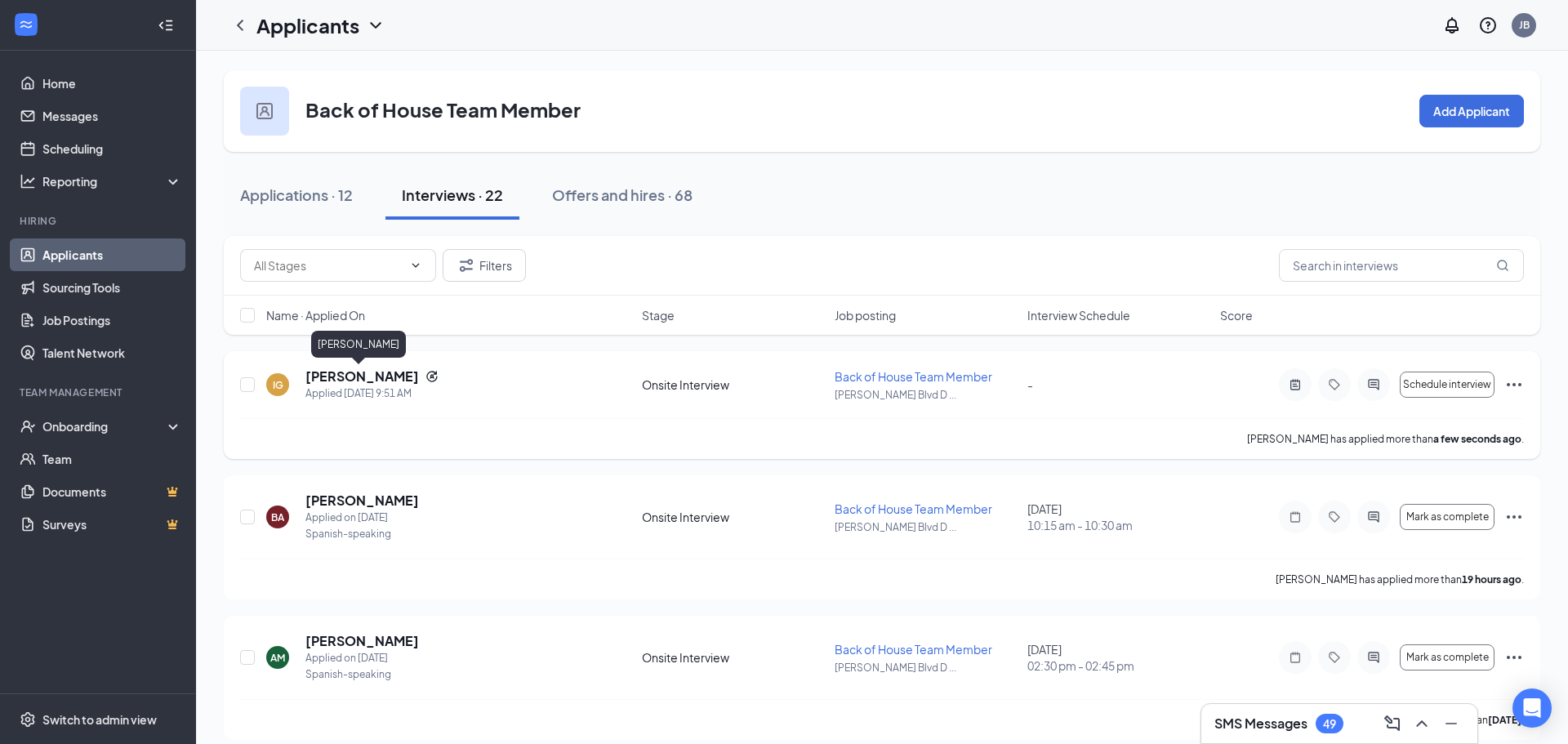
click at [345, 377] on h5 "[PERSON_NAME]" at bounding box center [362, 376] width 113 height 18
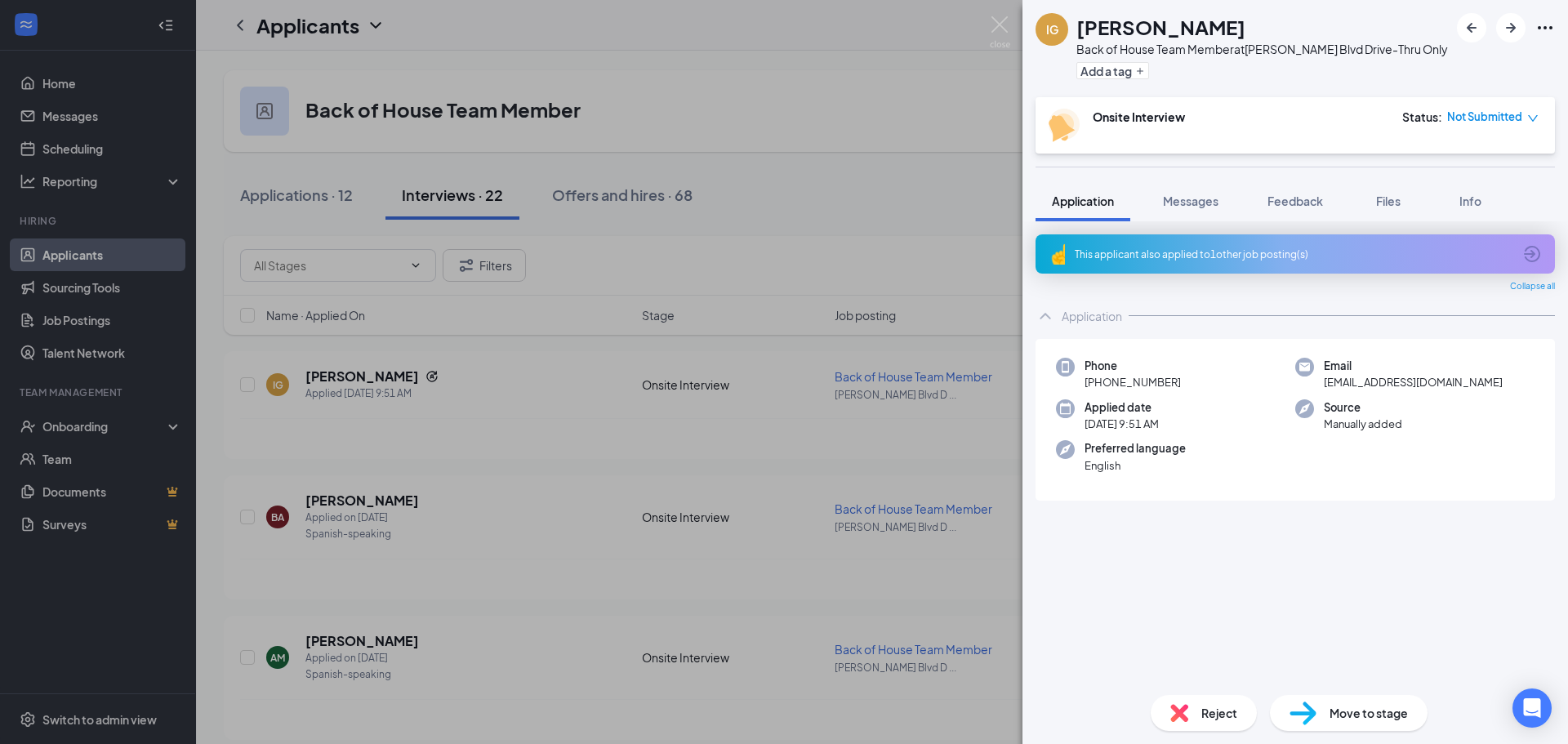
click at [808, 491] on div "IG [PERSON_NAME] Back of House Team Member at [PERSON_NAME][GEOGRAPHIC_DATA]-Th…" at bounding box center [784, 372] width 1568 height 744
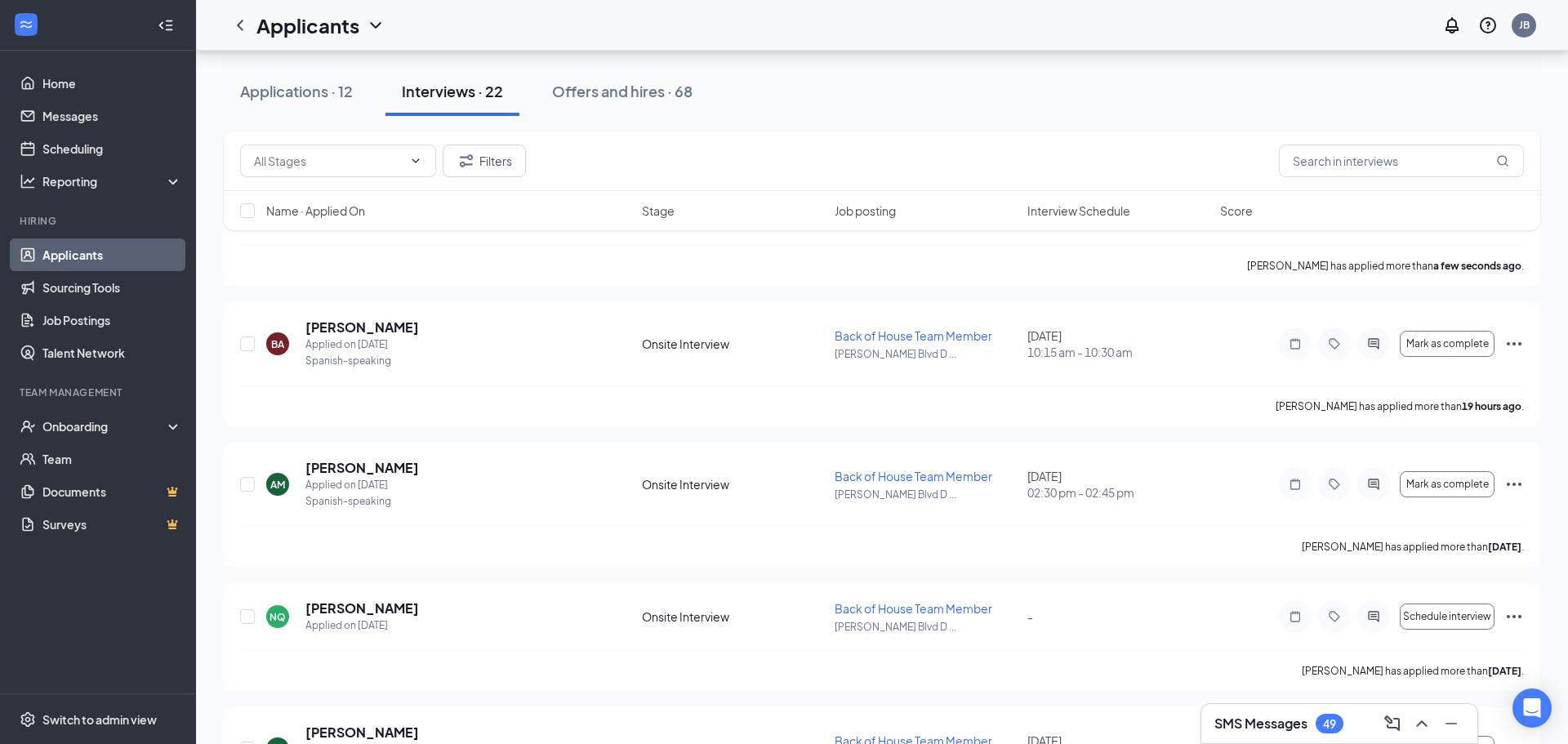
scroll to position [219, 0]
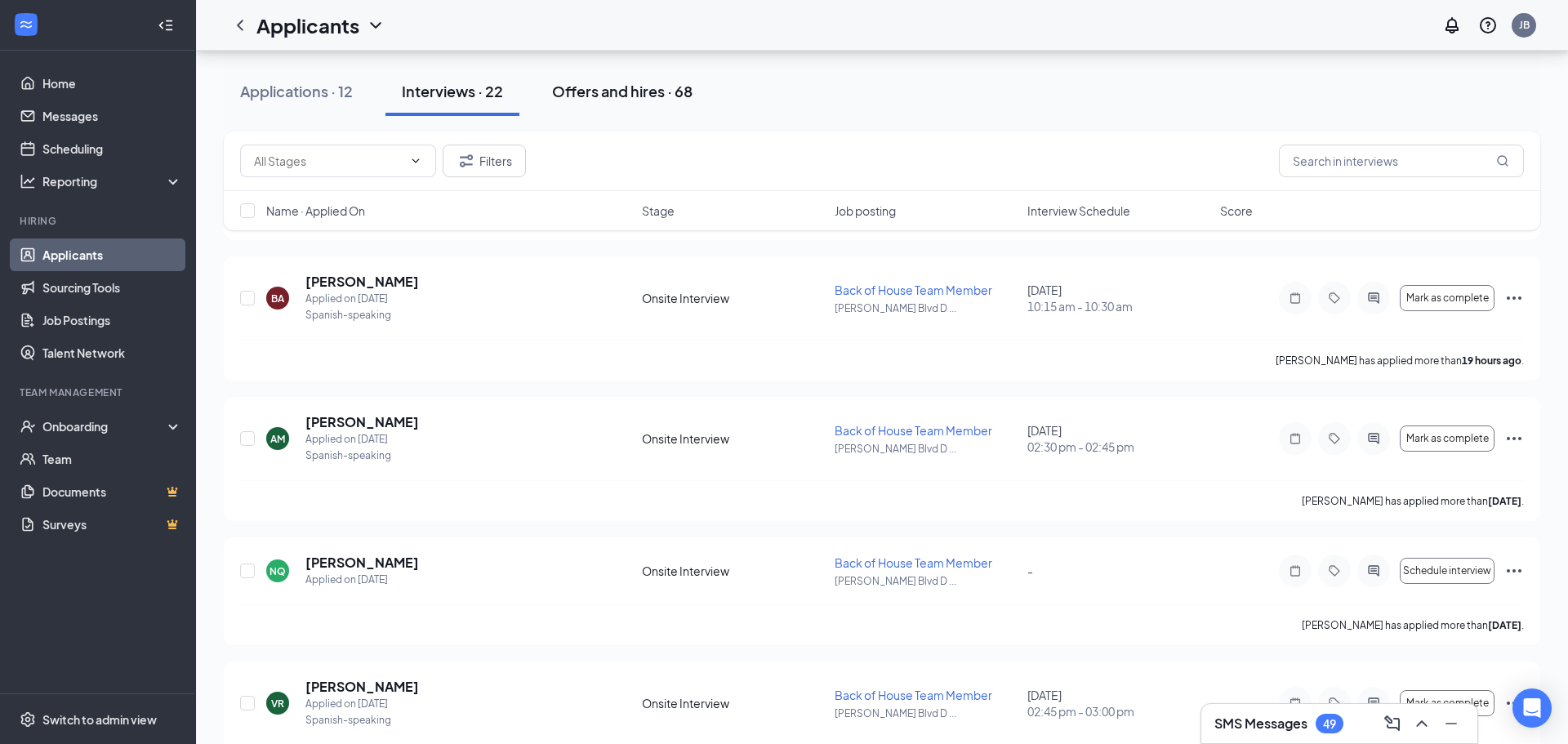
click at [641, 81] on div "Offers and hires · 68" at bounding box center [622, 91] width 140 height 20
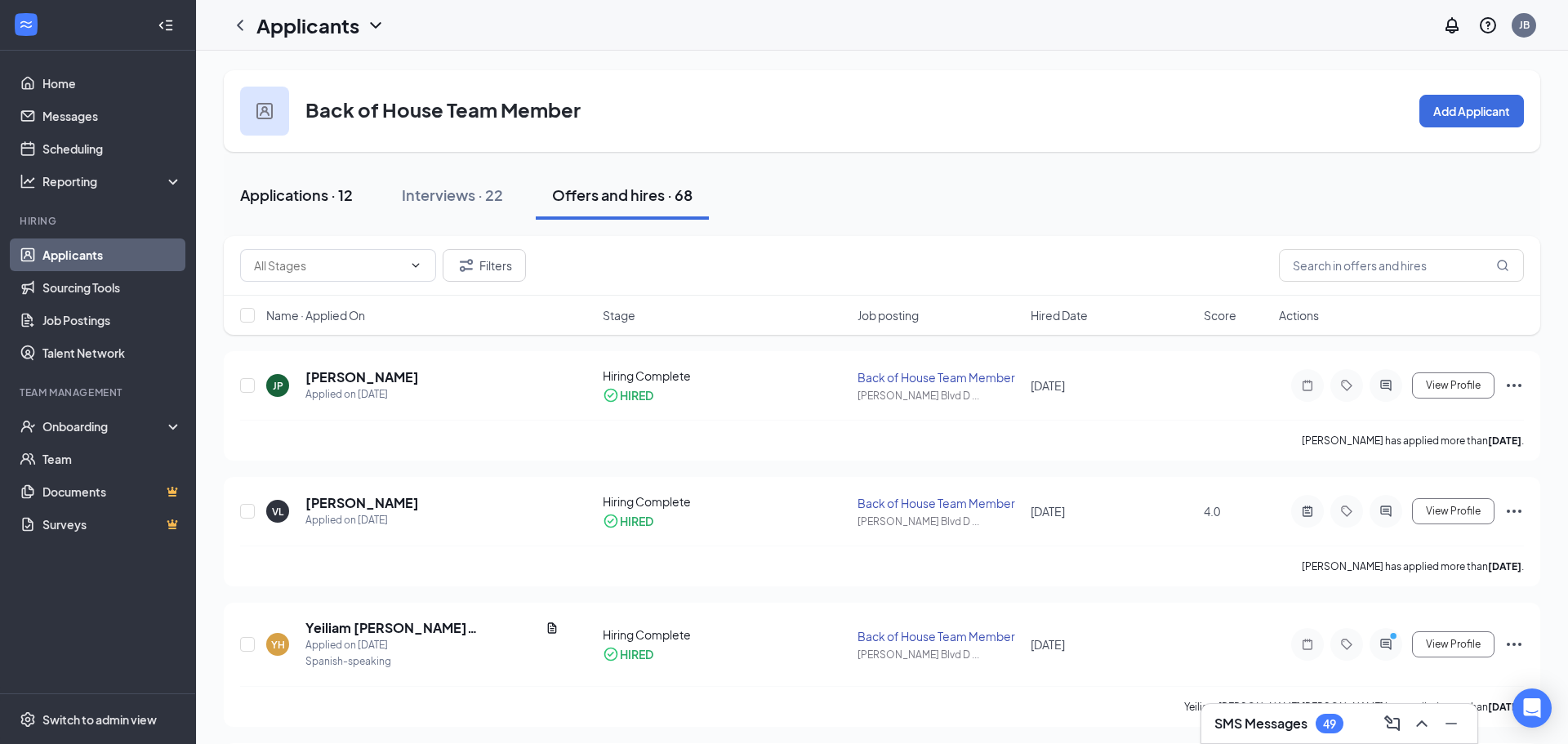
click at [326, 203] on div "Applications · 12" at bounding box center [296, 195] width 112 height 20
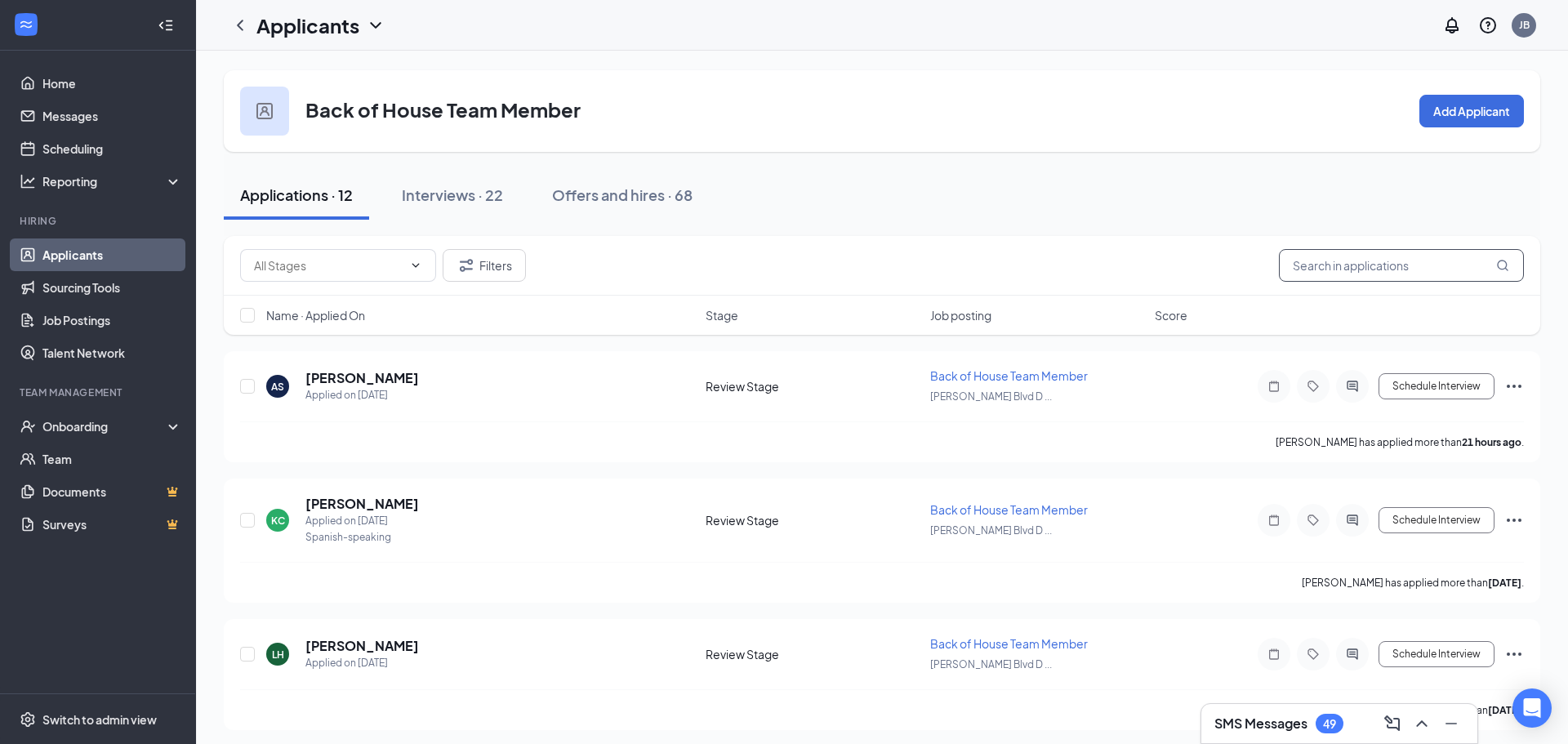
click at [1321, 274] on input "text" at bounding box center [1401, 266] width 245 height 32
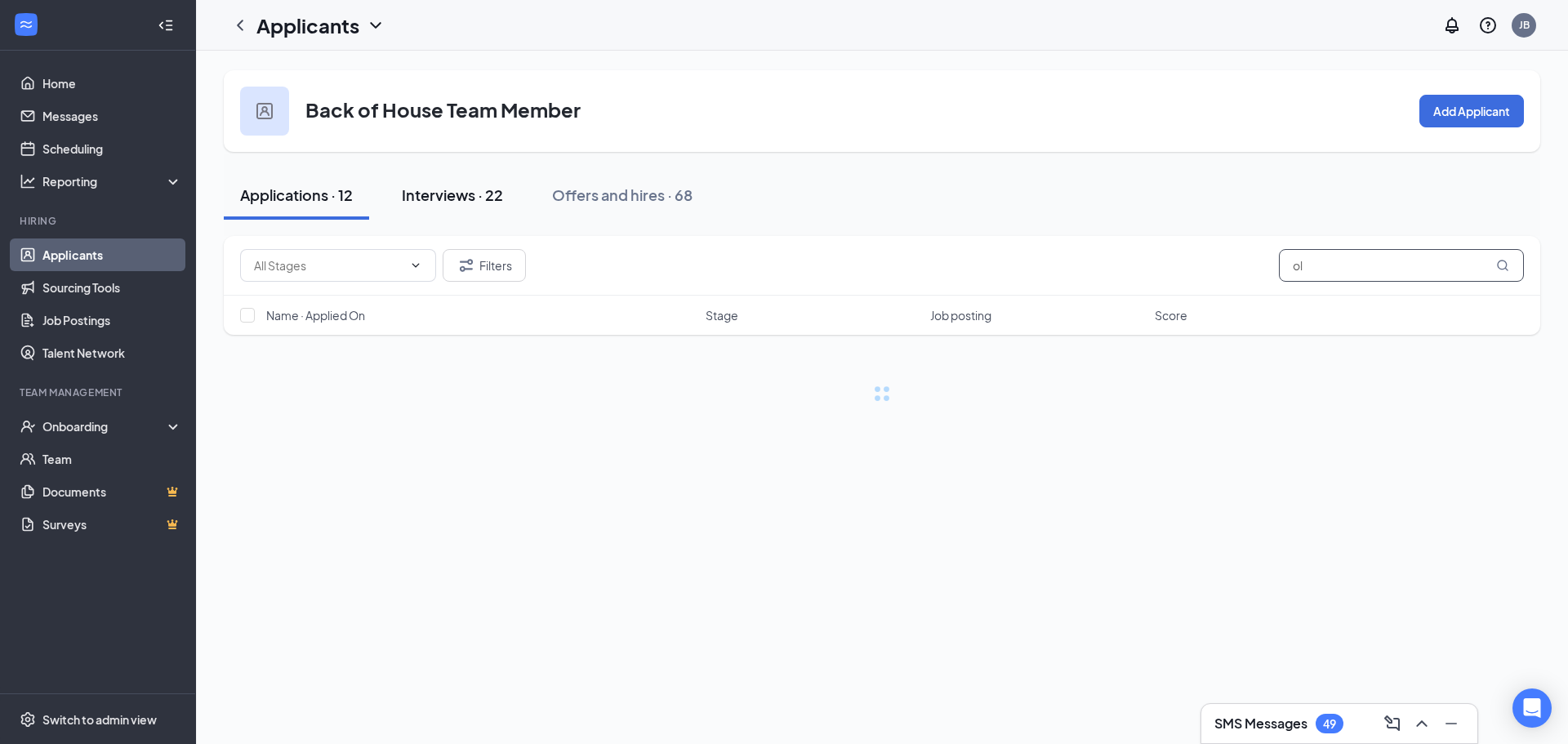
type input "ol"
click at [479, 191] on div "Interviews · 22" at bounding box center [452, 195] width 101 height 20
click at [1340, 264] on input "ol" at bounding box center [1401, 266] width 245 height 32
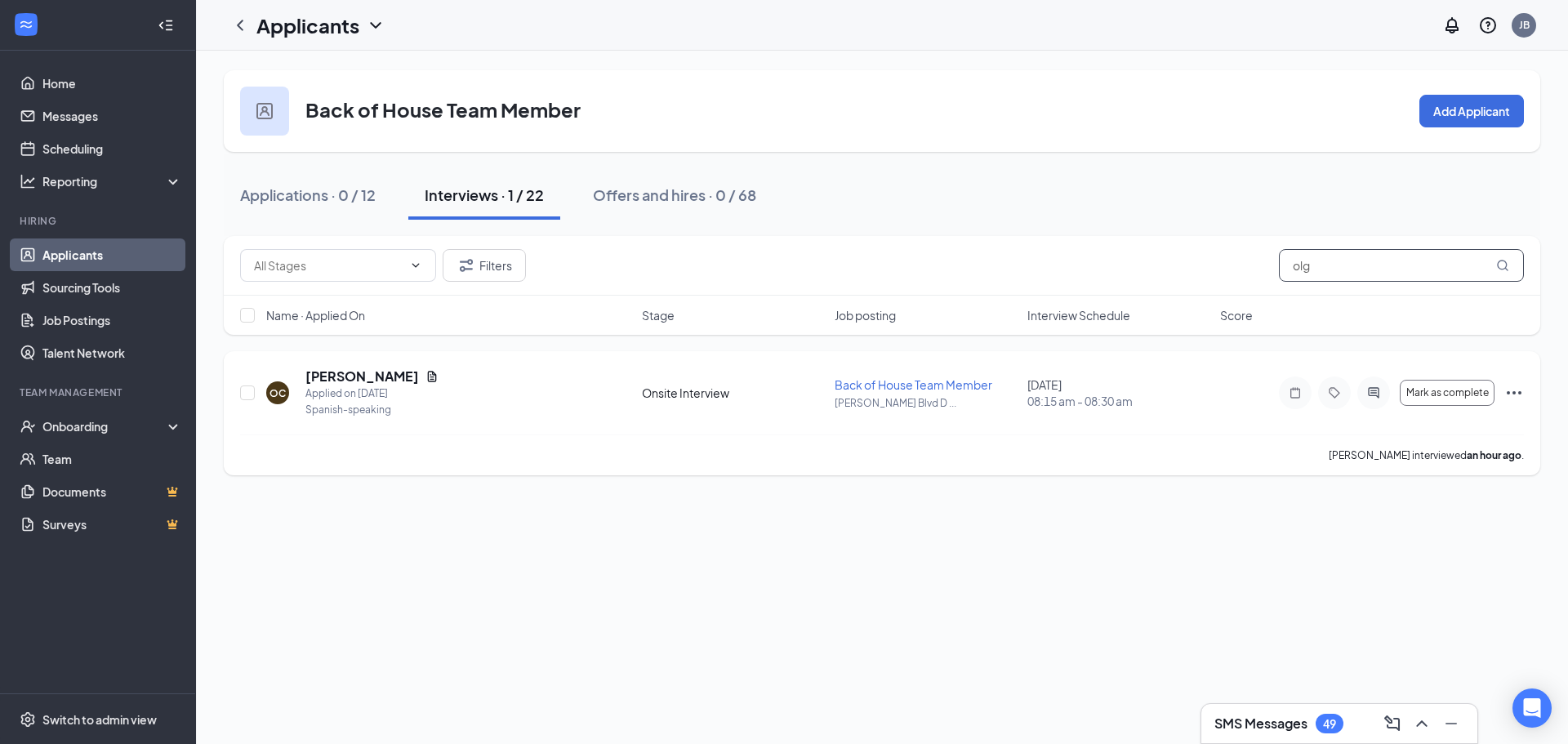
type input "olg"
click at [1513, 394] on icon "Ellipses" at bounding box center [1514, 392] width 20 height 20
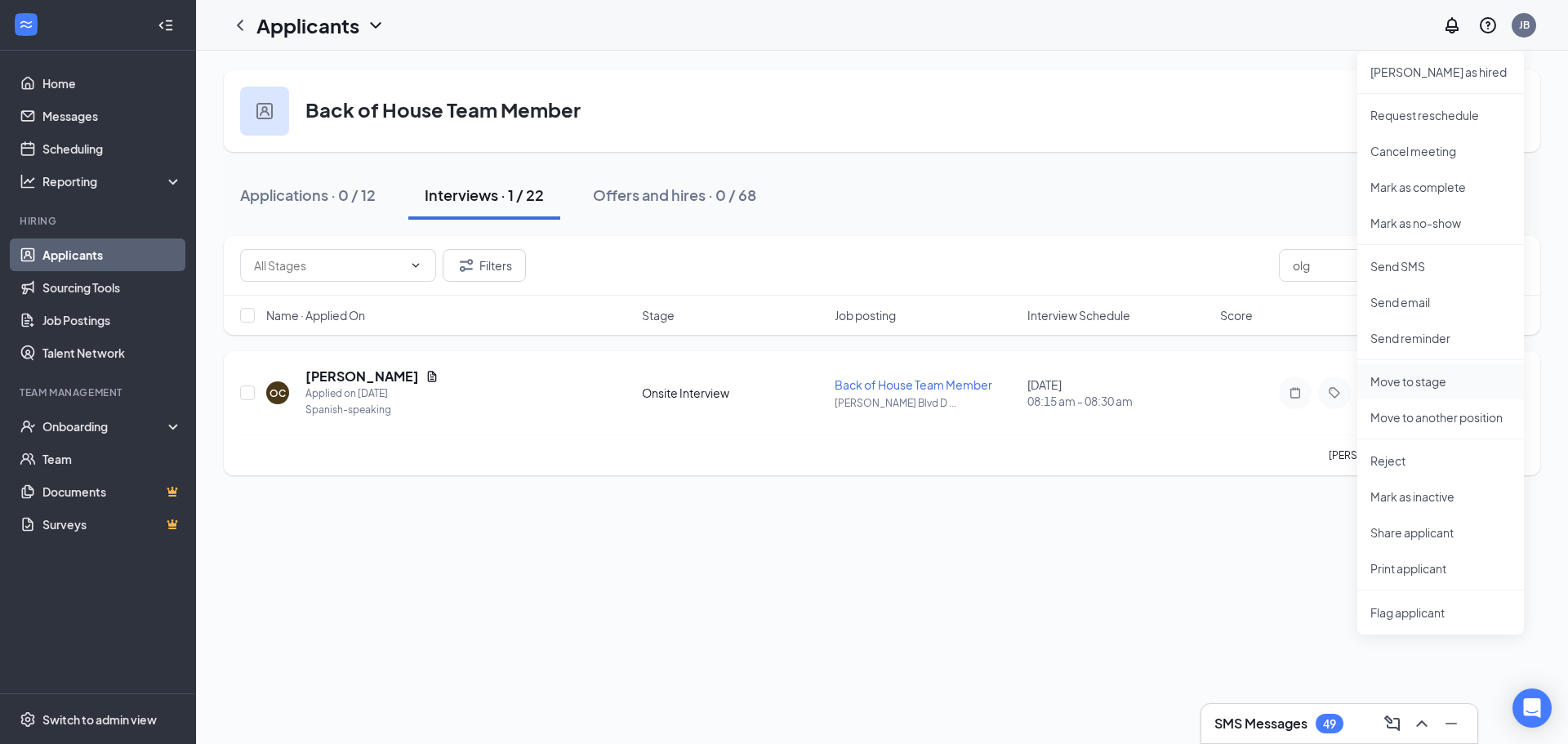
click at [1434, 377] on p "Move to stage" at bounding box center [1440, 381] width 140 height 16
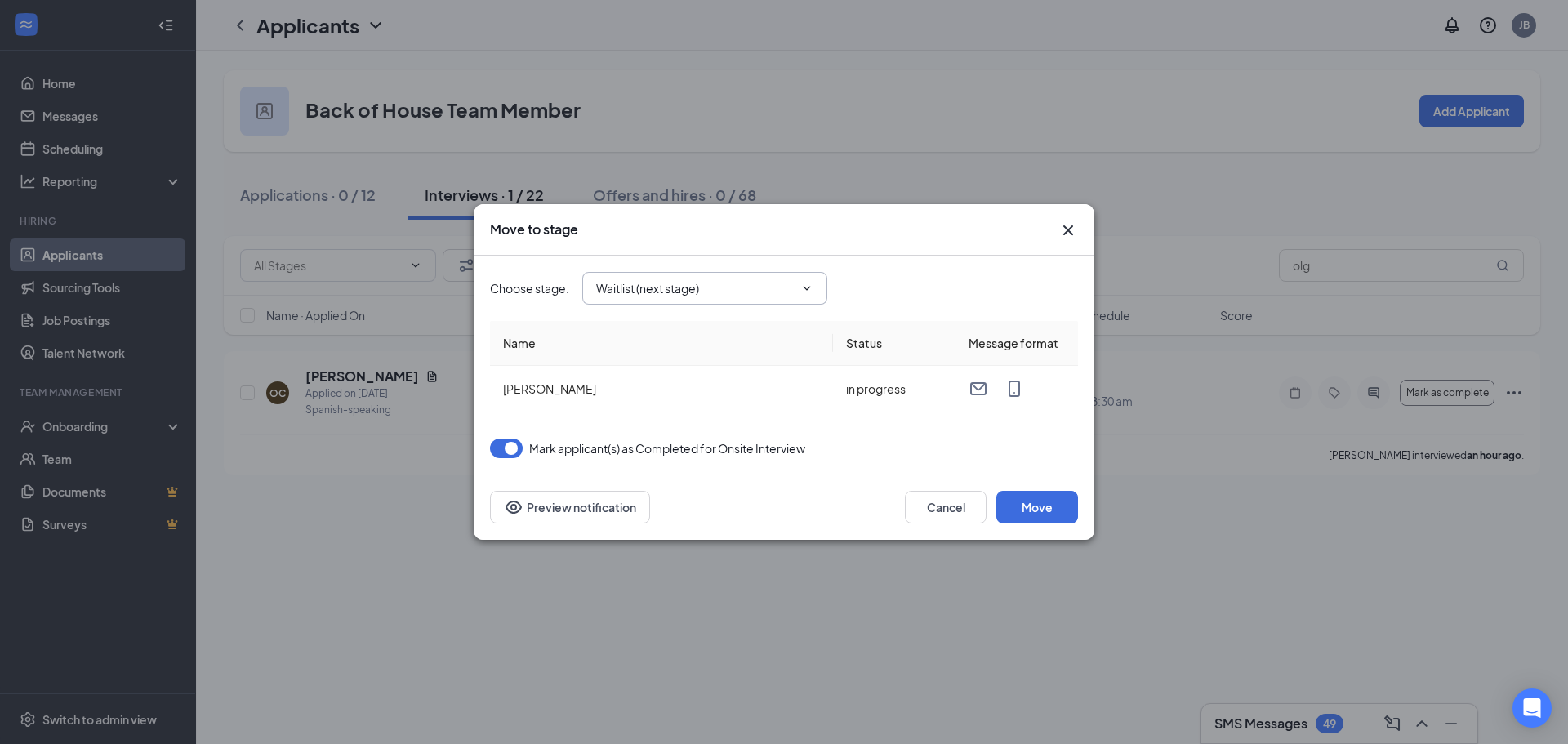
click at [708, 276] on span "Waitlist (next stage)" at bounding box center [704, 289] width 245 height 32
click at [807, 285] on icon "ChevronDown" at bounding box center [807, 288] width 13 height 13
click at [755, 287] on input "Waitlist (next stage)" at bounding box center [695, 288] width 197 height 18
click at [687, 461] on div "Hiring Complete" at bounding box center [653, 462] width 88 height 18
type input "Hiring Complete"
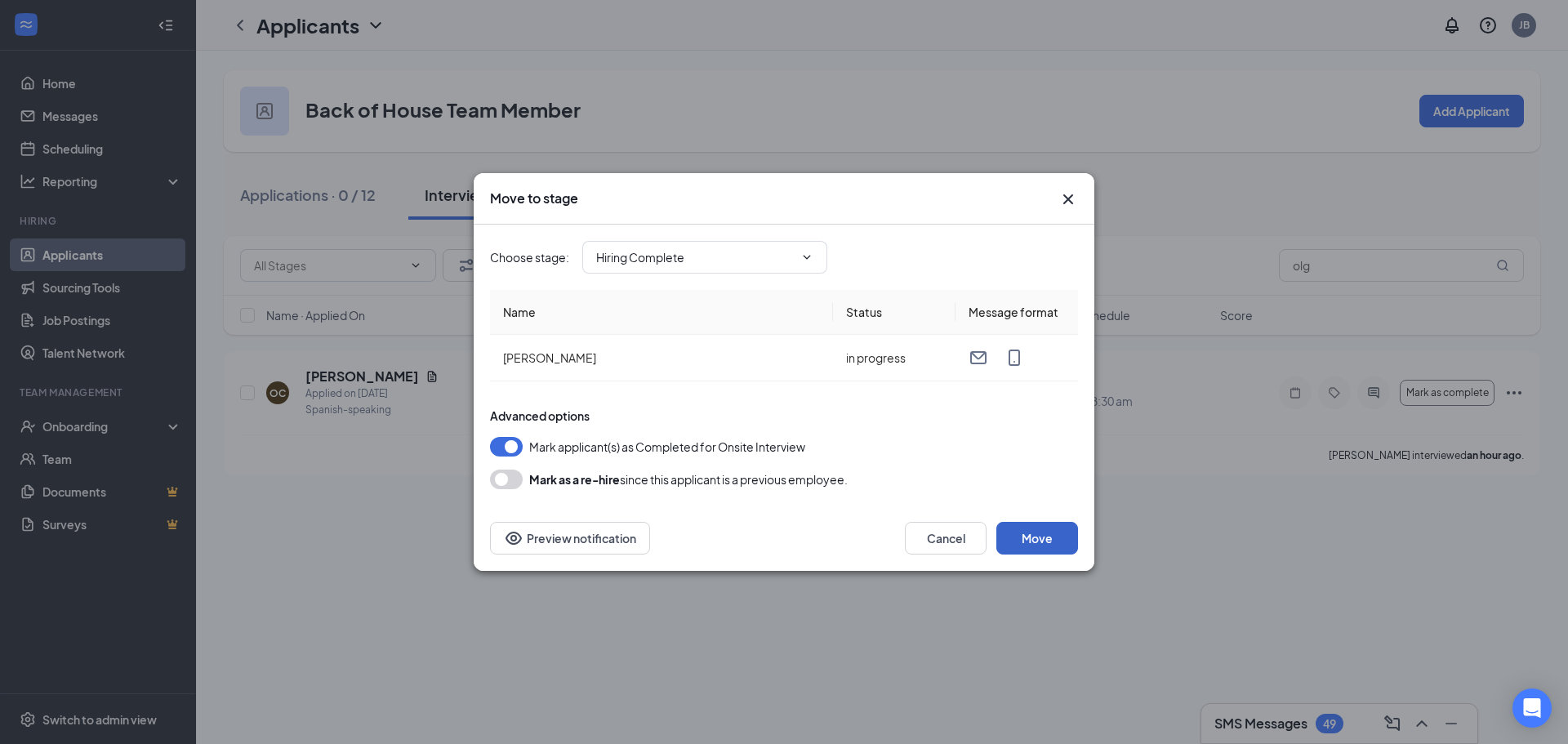
click at [1030, 530] on button "Move" at bounding box center [1037, 538] width 82 height 32
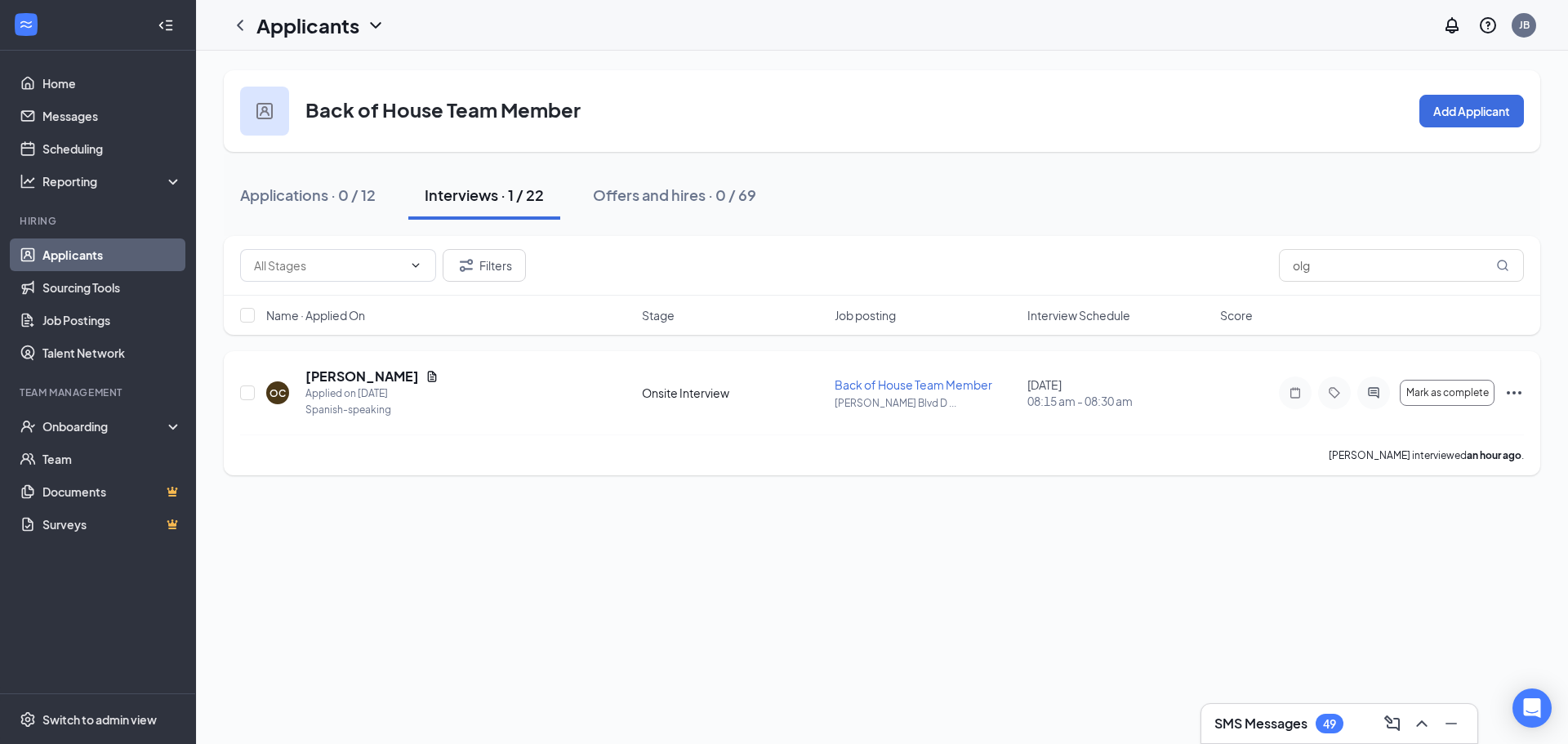
click at [1518, 397] on icon "Ellipses" at bounding box center [1514, 392] width 20 height 20
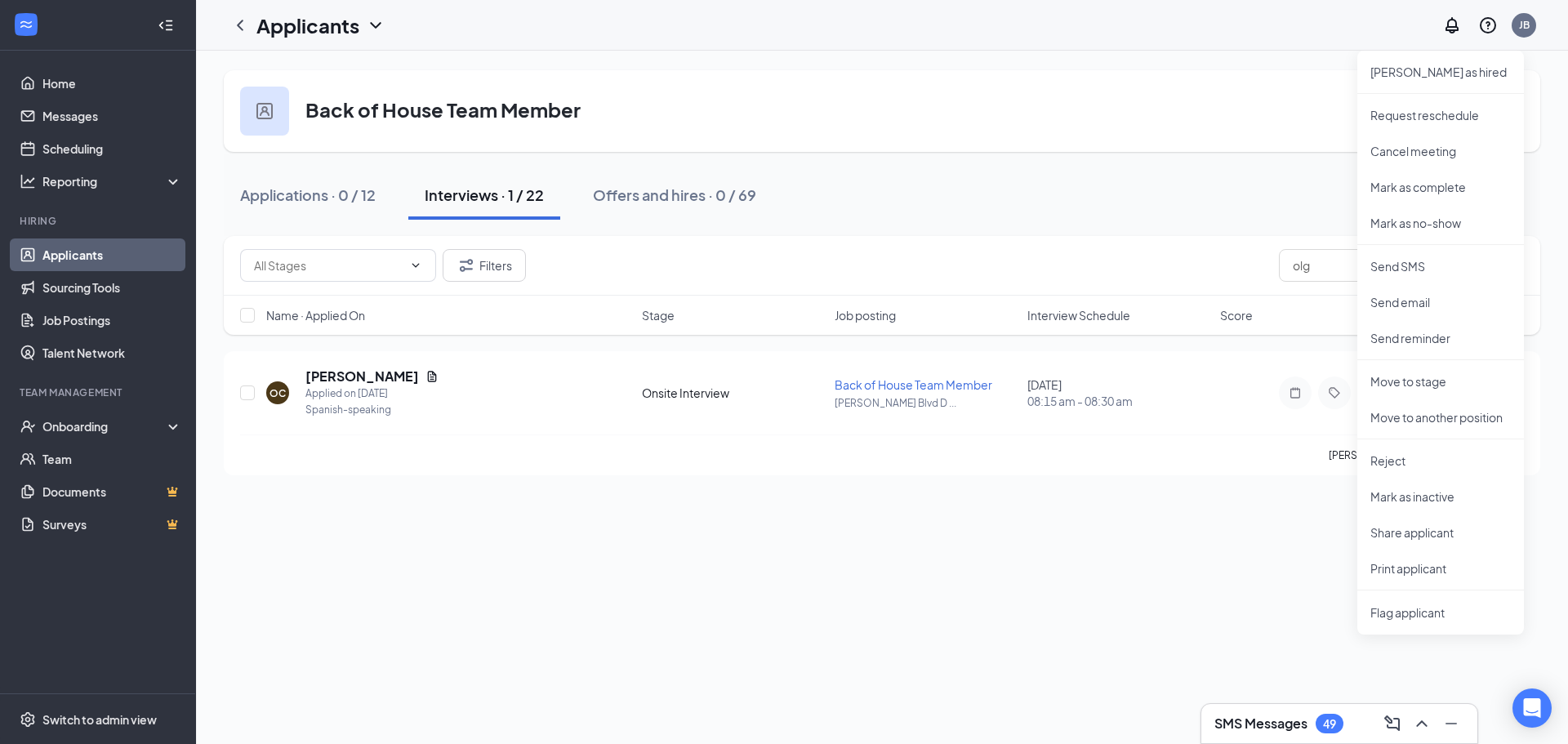
click at [1328, 507] on div "Back of House Team Member Add Applicant Applications · 0 / 12 Interviews · 1 / …" at bounding box center [881, 398] width 1372 height 694
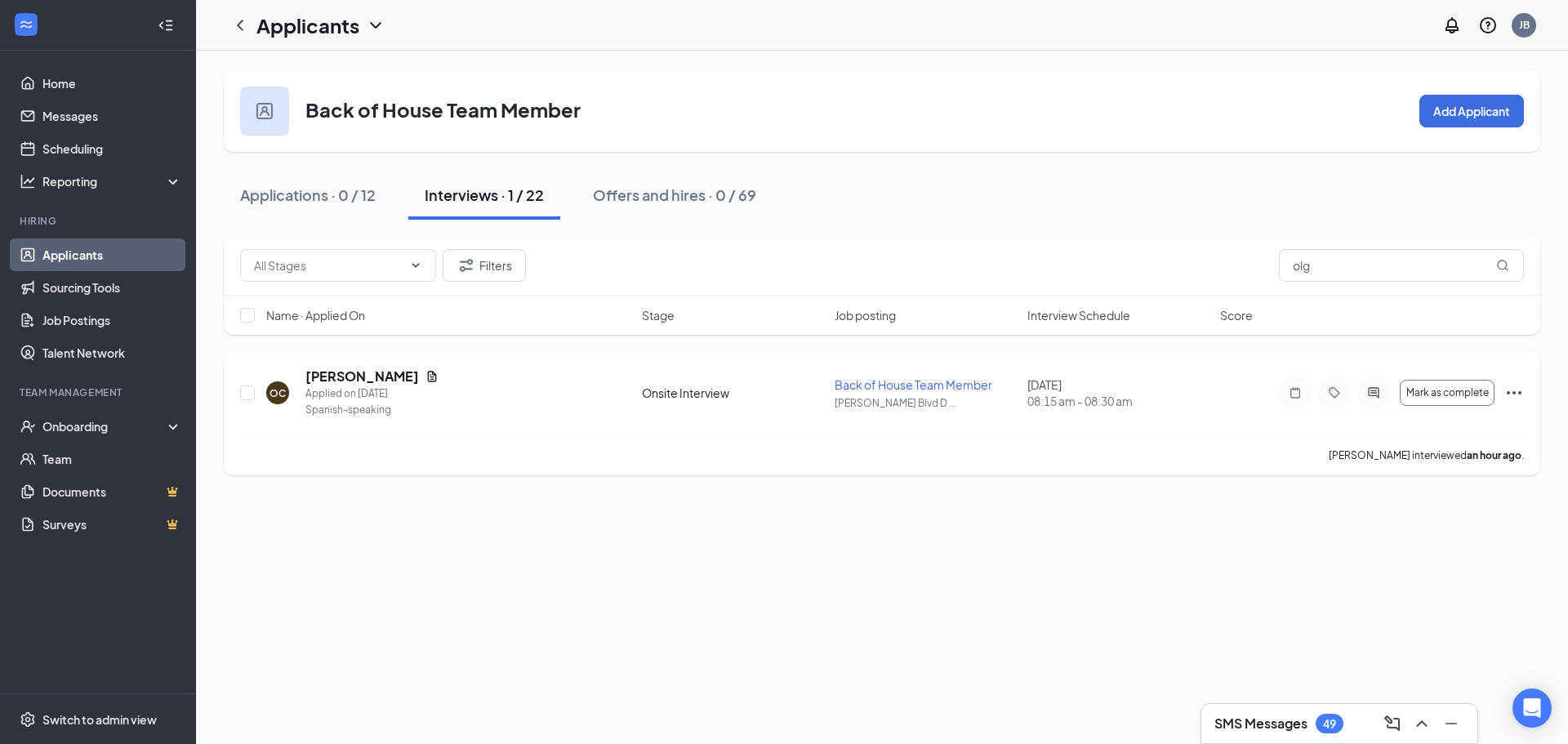
click at [1505, 397] on icon "Ellipses" at bounding box center [1514, 392] width 20 height 20
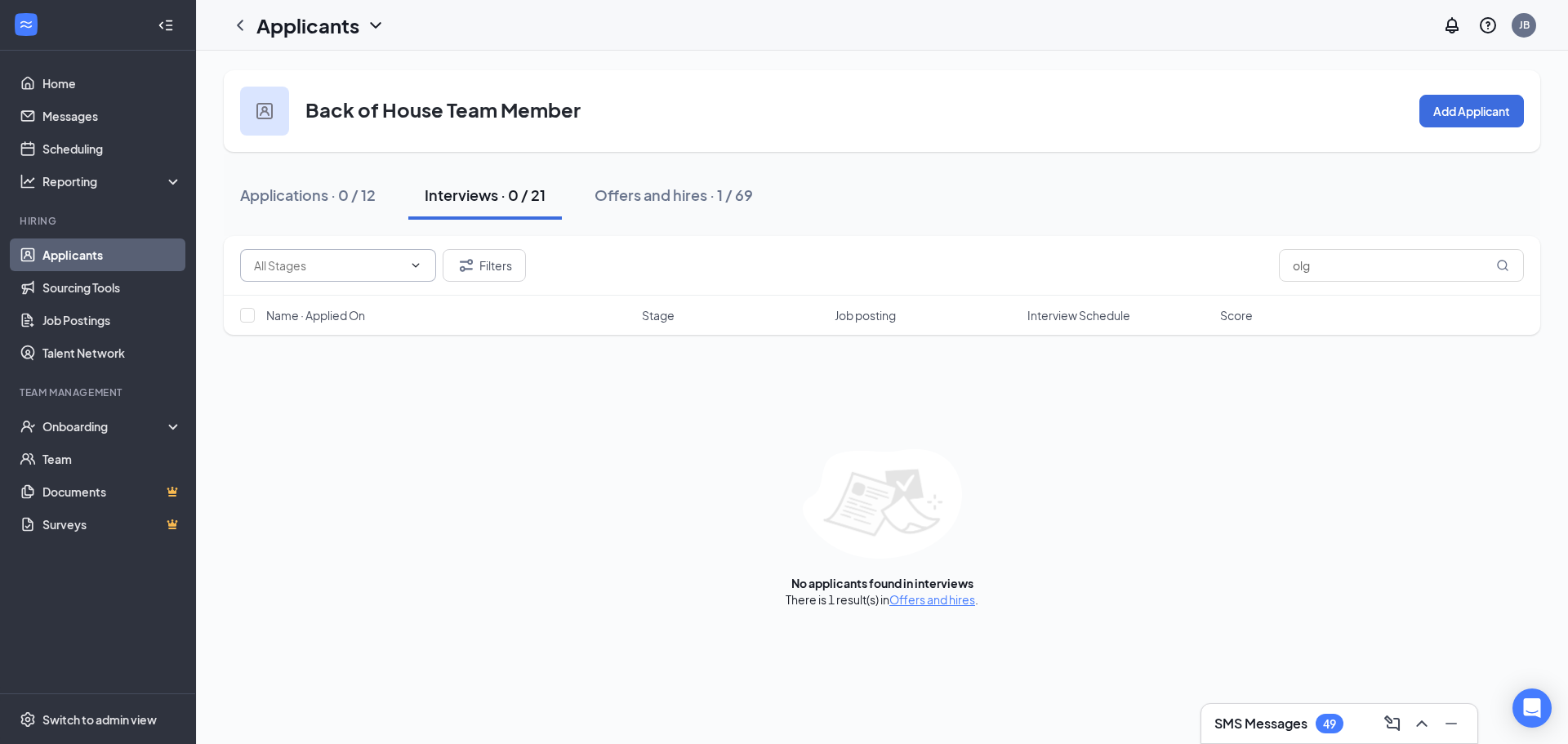
click at [403, 263] on span at bounding box center [338, 266] width 196 height 32
click at [417, 264] on icon "ChevronDown" at bounding box center [416, 265] width 8 height 4
click at [1331, 269] on input "olg" at bounding box center [1401, 266] width 245 height 32
click at [923, 604] on link "Offers and hires" at bounding box center [932, 599] width 86 height 14
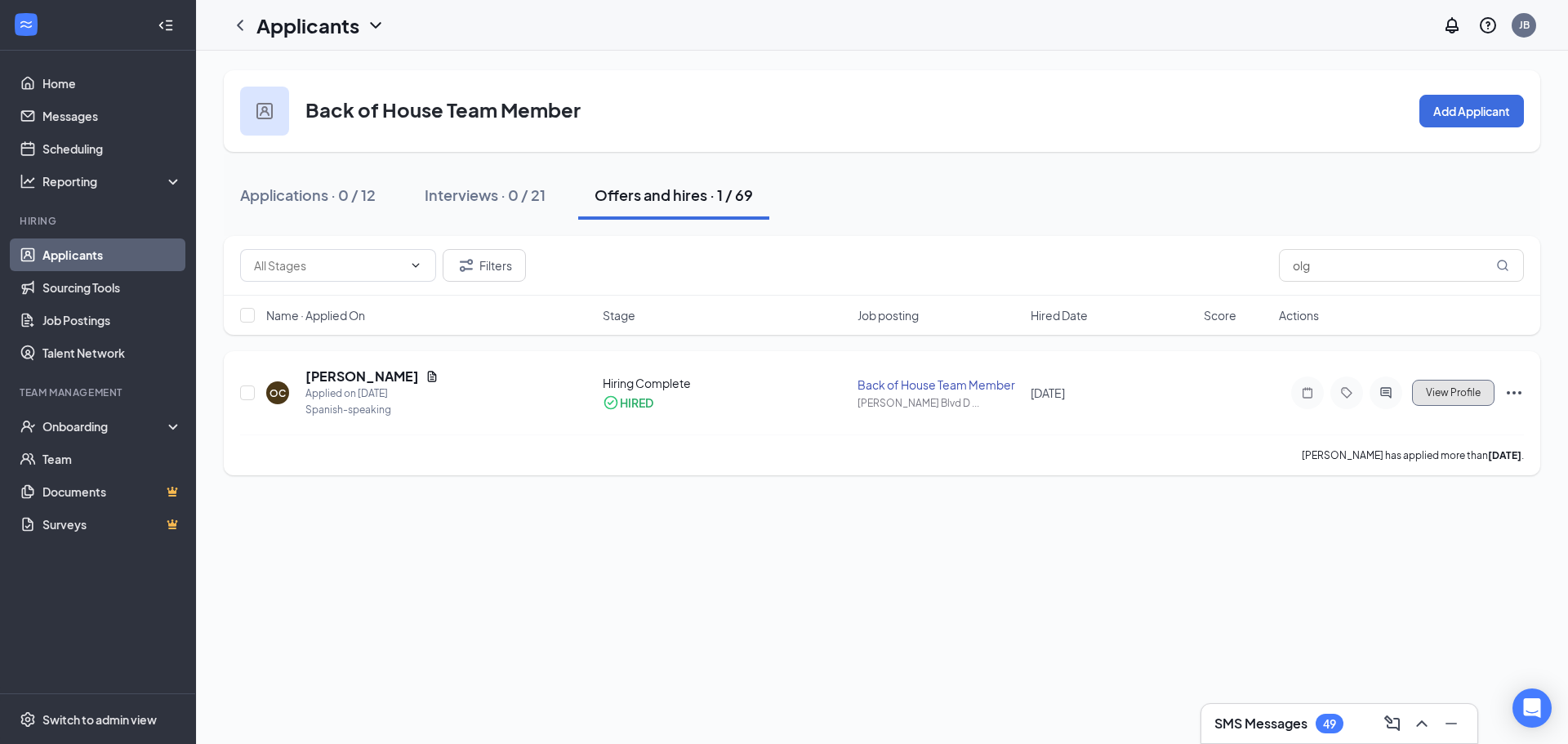
click at [1489, 397] on button "View Profile" at bounding box center [1453, 392] width 83 height 26
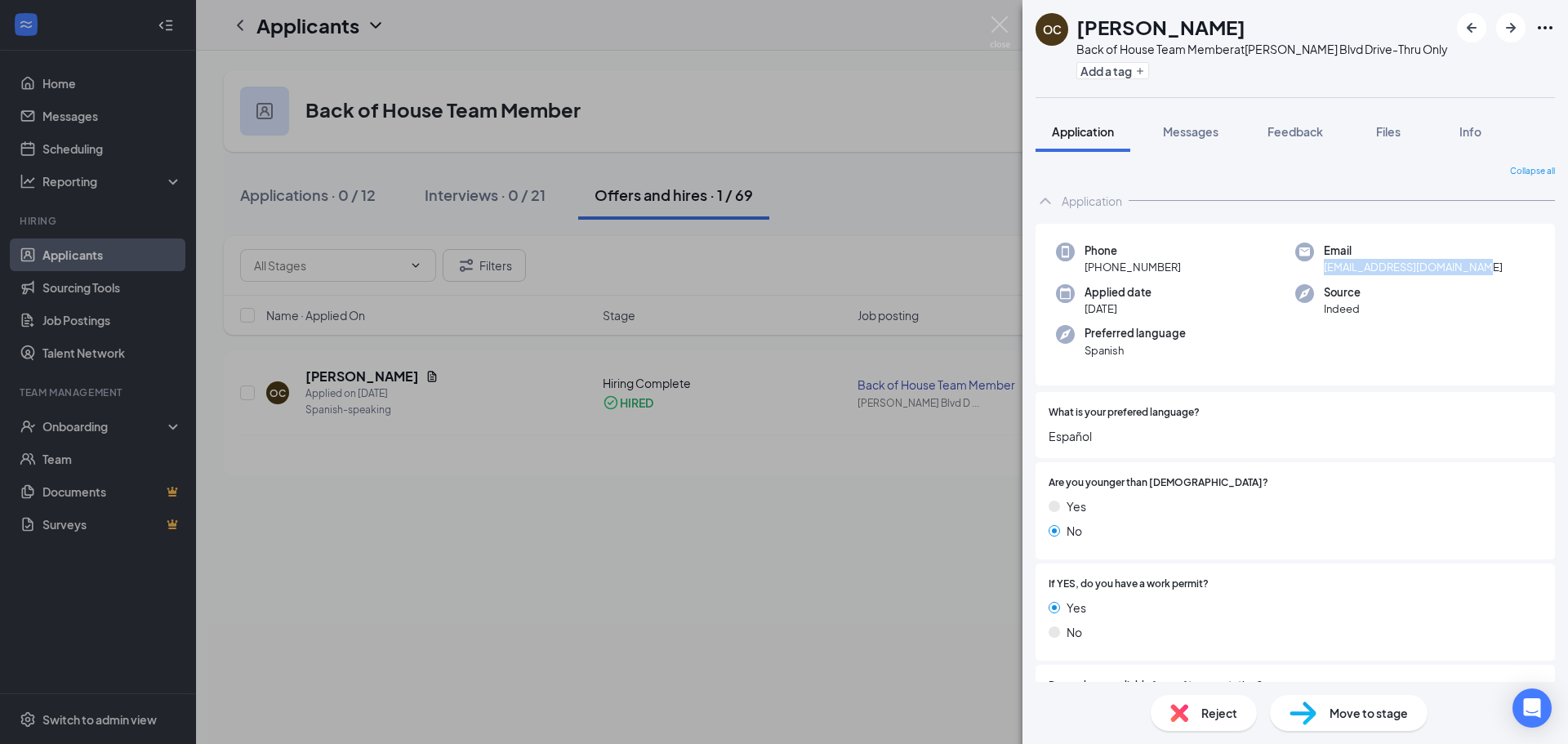
drag, startPoint x: 1488, startPoint y: 266, endPoint x: 1322, endPoint y: 266, distance: 166.0
click at [1322, 266] on div "Email [EMAIL_ADDRESS][DOMAIN_NAME]" at bounding box center [1414, 259] width 239 height 33
copy span "[EMAIL_ADDRESS][DOMAIN_NAME]"
click at [960, 279] on div "OC [PERSON_NAME] Back of House Team Member at [PERSON_NAME][GEOGRAPHIC_DATA]-Th…" at bounding box center [784, 372] width 1568 height 744
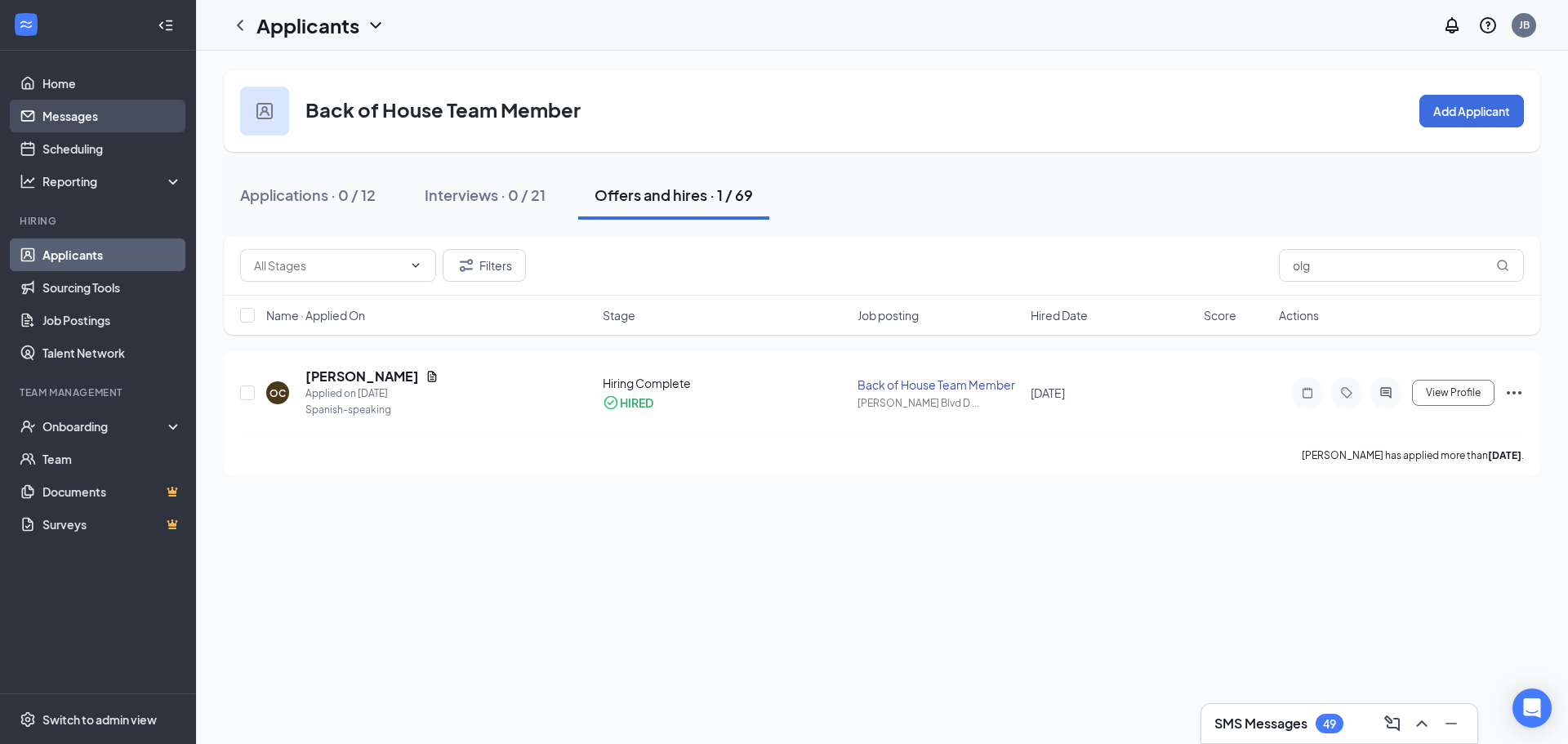
click at [88, 103] on link "Messages" at bounding box center [112, 116] width 140 height 32
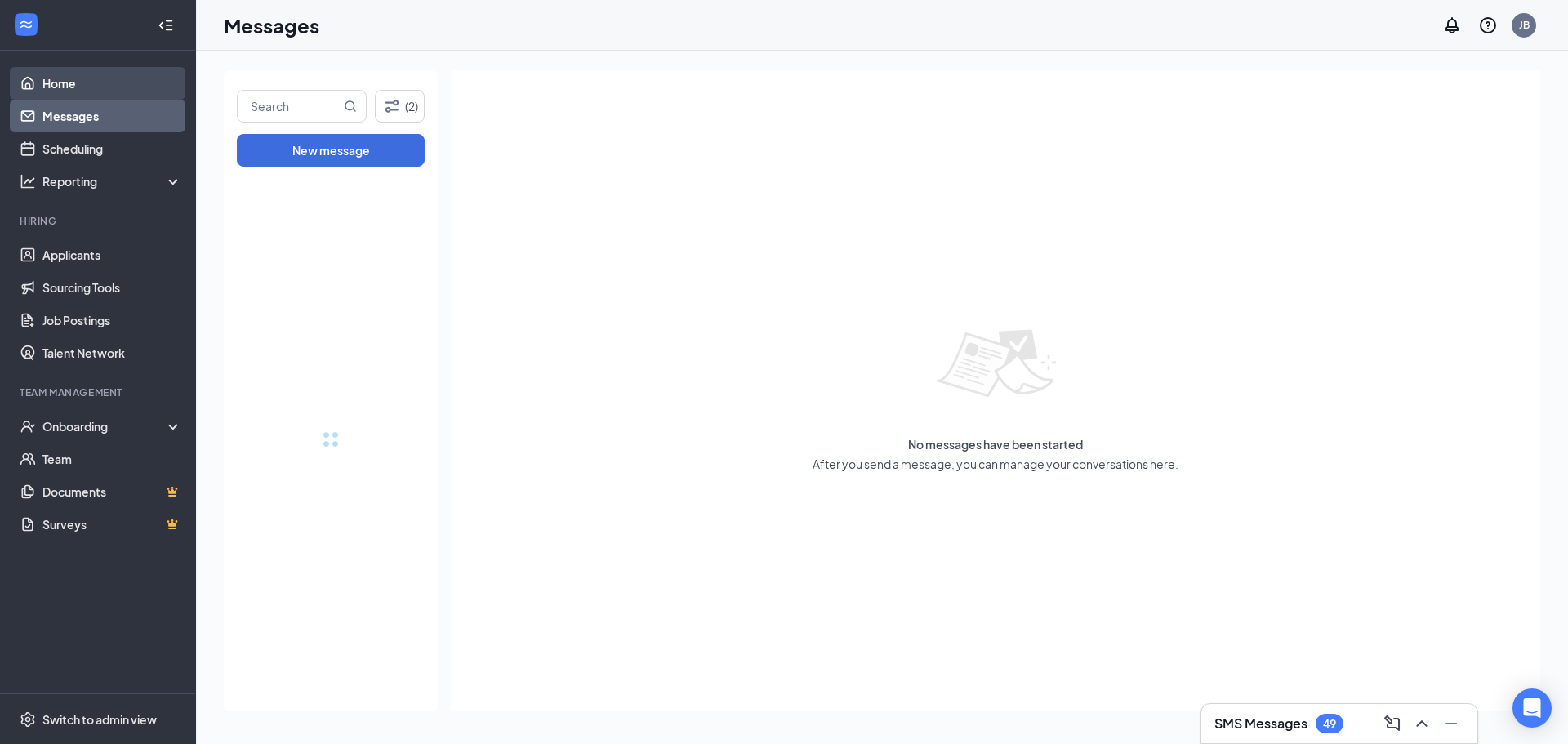
click at [74, 74] on link "Home" at bounding box center [112, 83] width 140 height 32
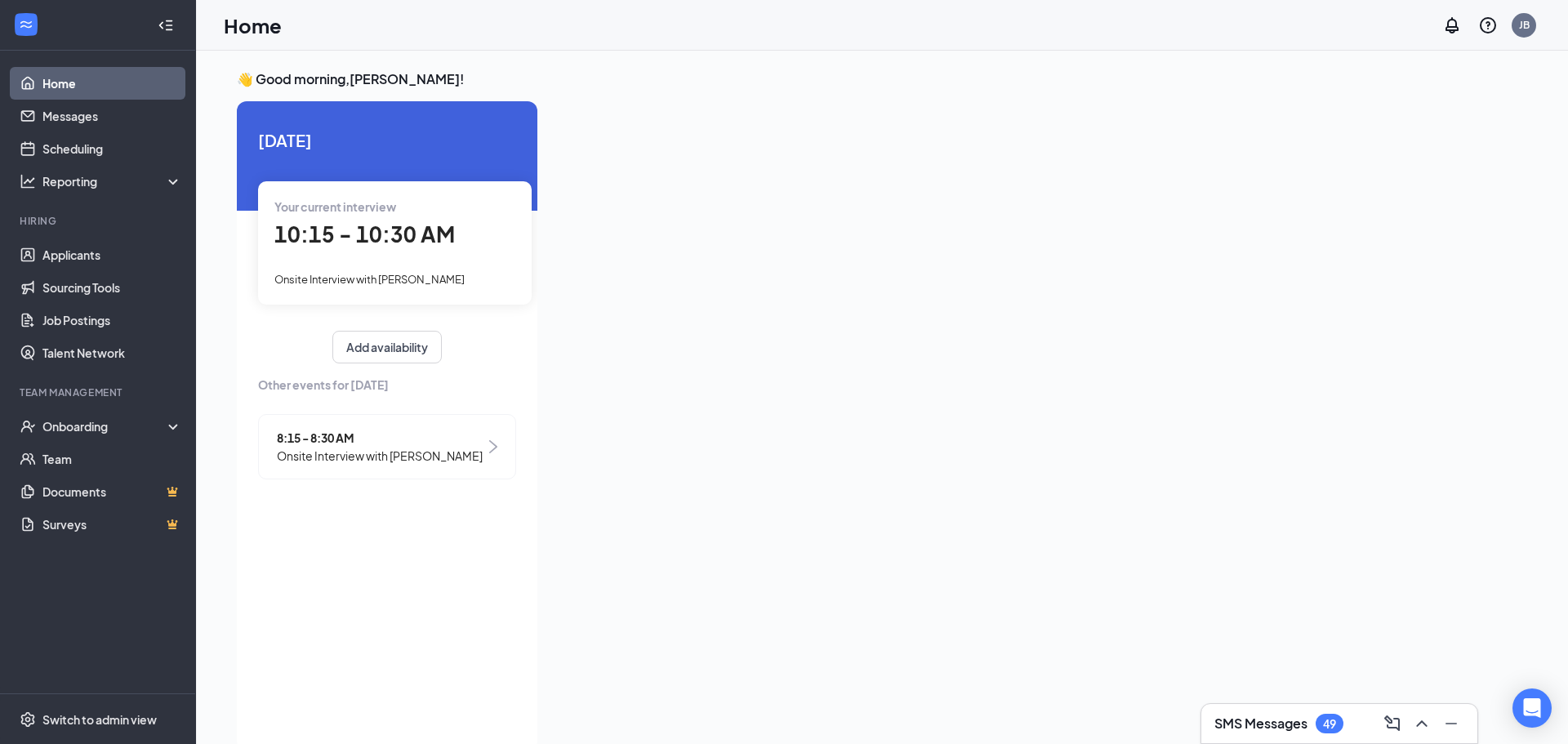
click at [438, 299] on div "Your current interview 10:15 - 10:30 AM Onsite Interview with [PERSON_NAME]" at bounding box center [395, 243] width 274 height 123
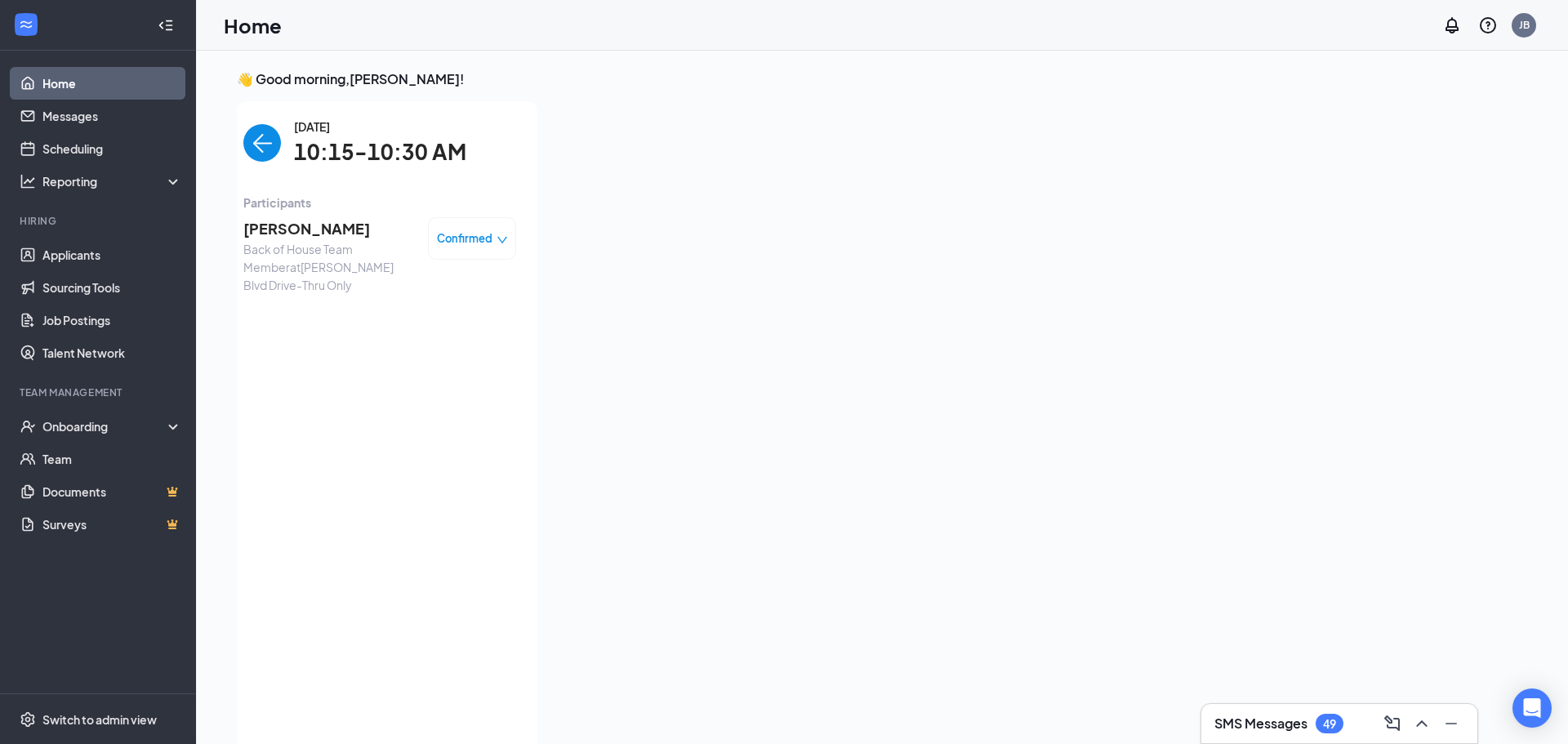
scroll to position [7, 0]
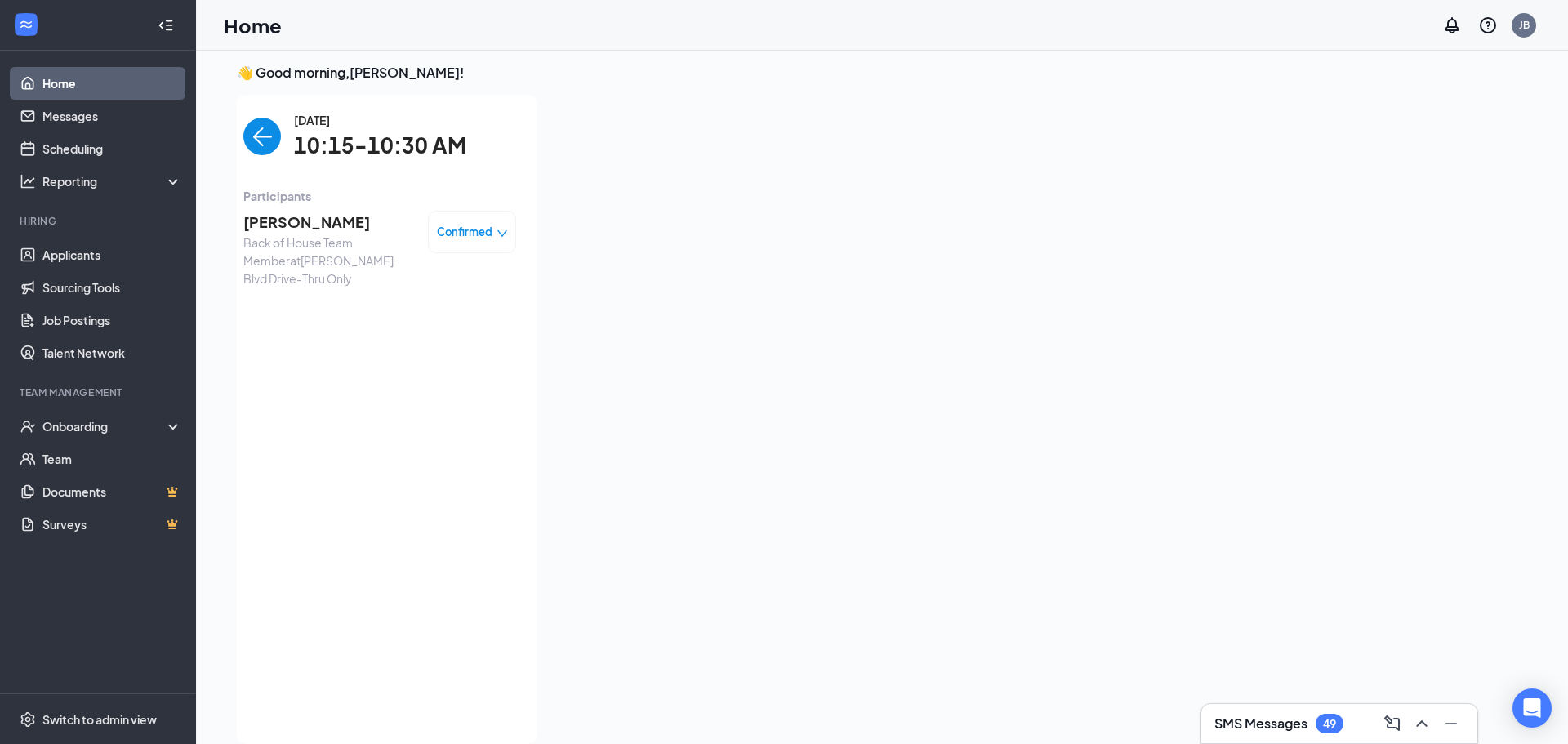
click at [442, 232] on span "Confirmed" at bounding box center [465, 232] width 55 height 16
click at [442, 299] on span "Mark complete" at bounding box center [423, 306] width 82 height 18
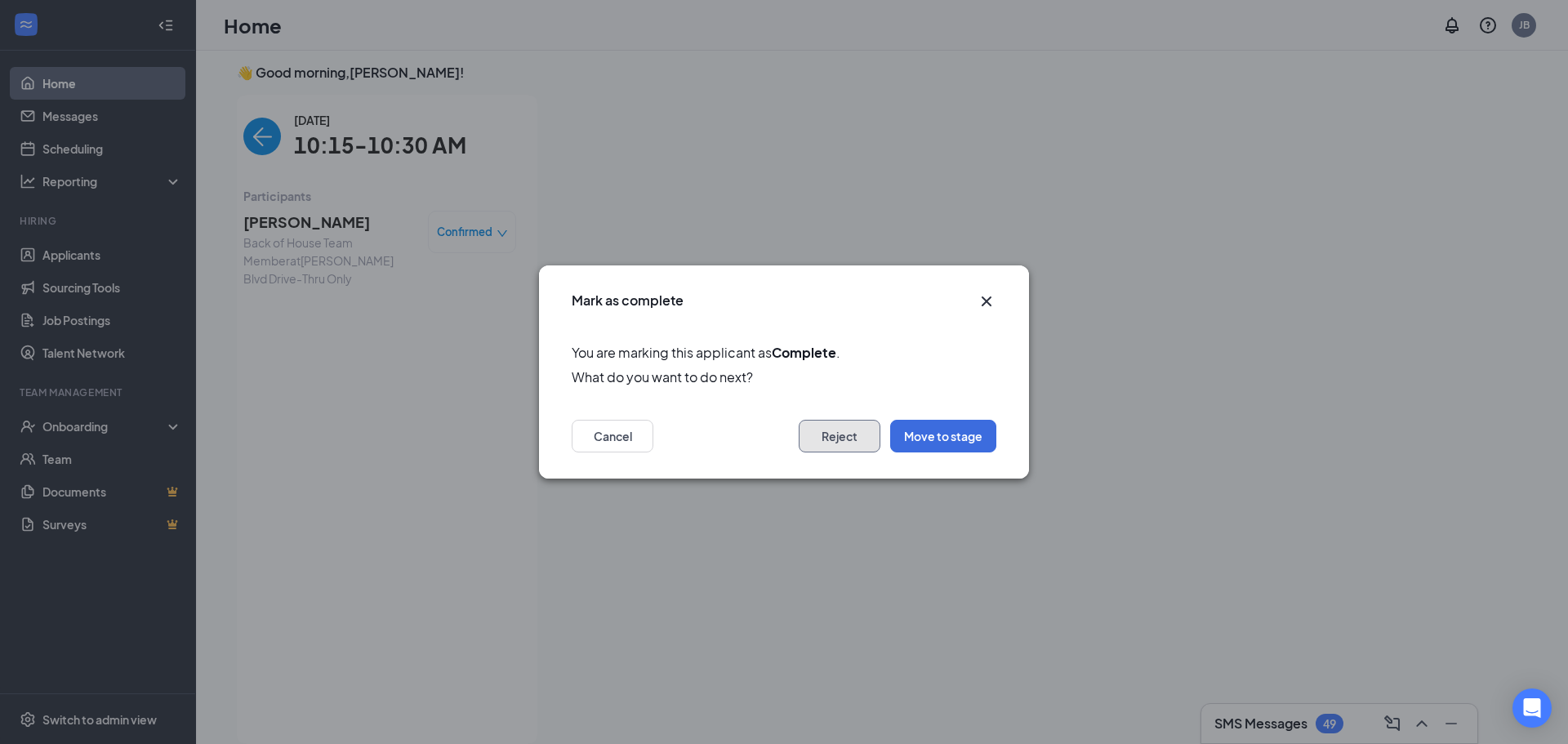
click at [839, 438] on button "Reject" at bounding box center [840, 436] width 82 height 32
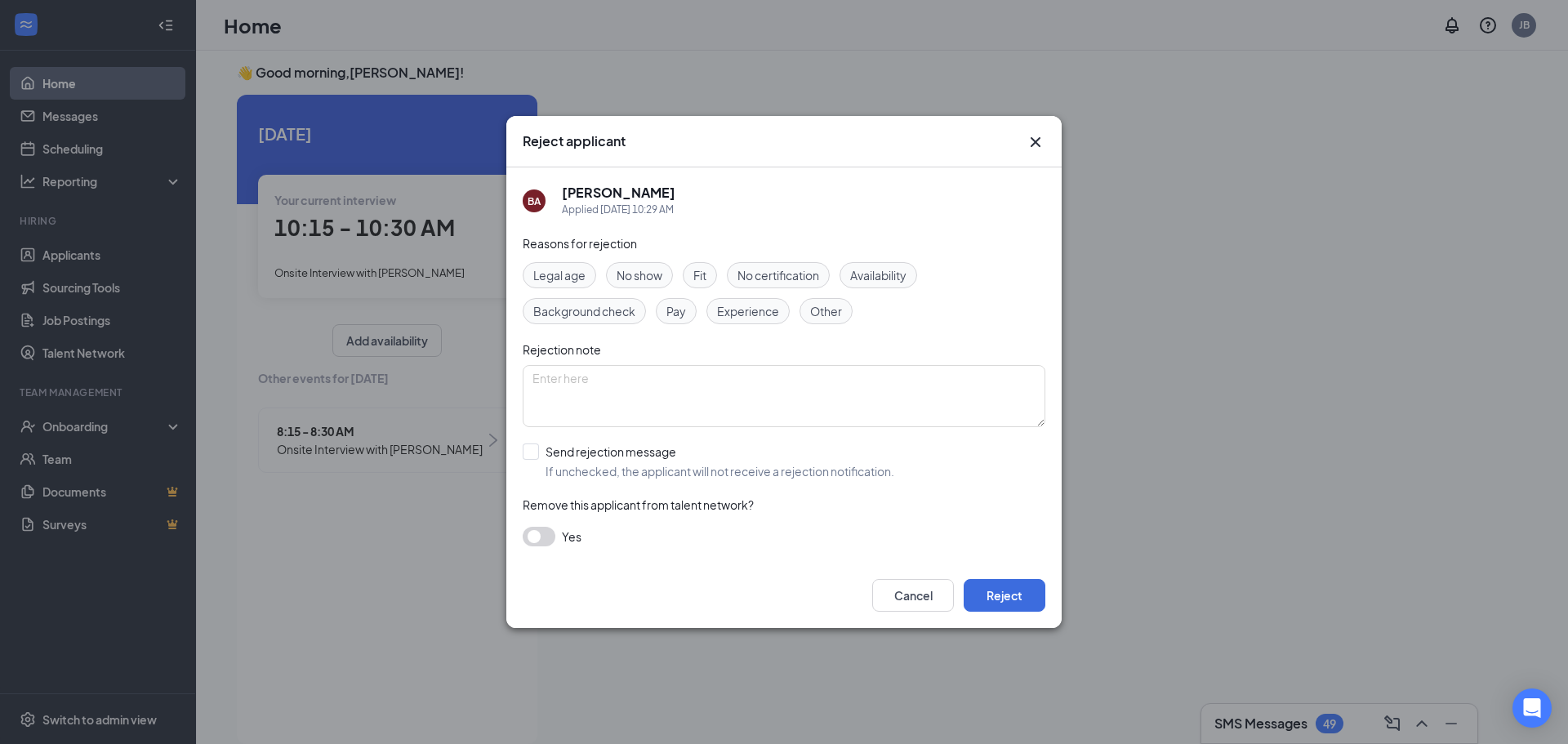
click at [1036, 140] on icon "Cross" at bounding box center [1035, 142] width 10 height 10
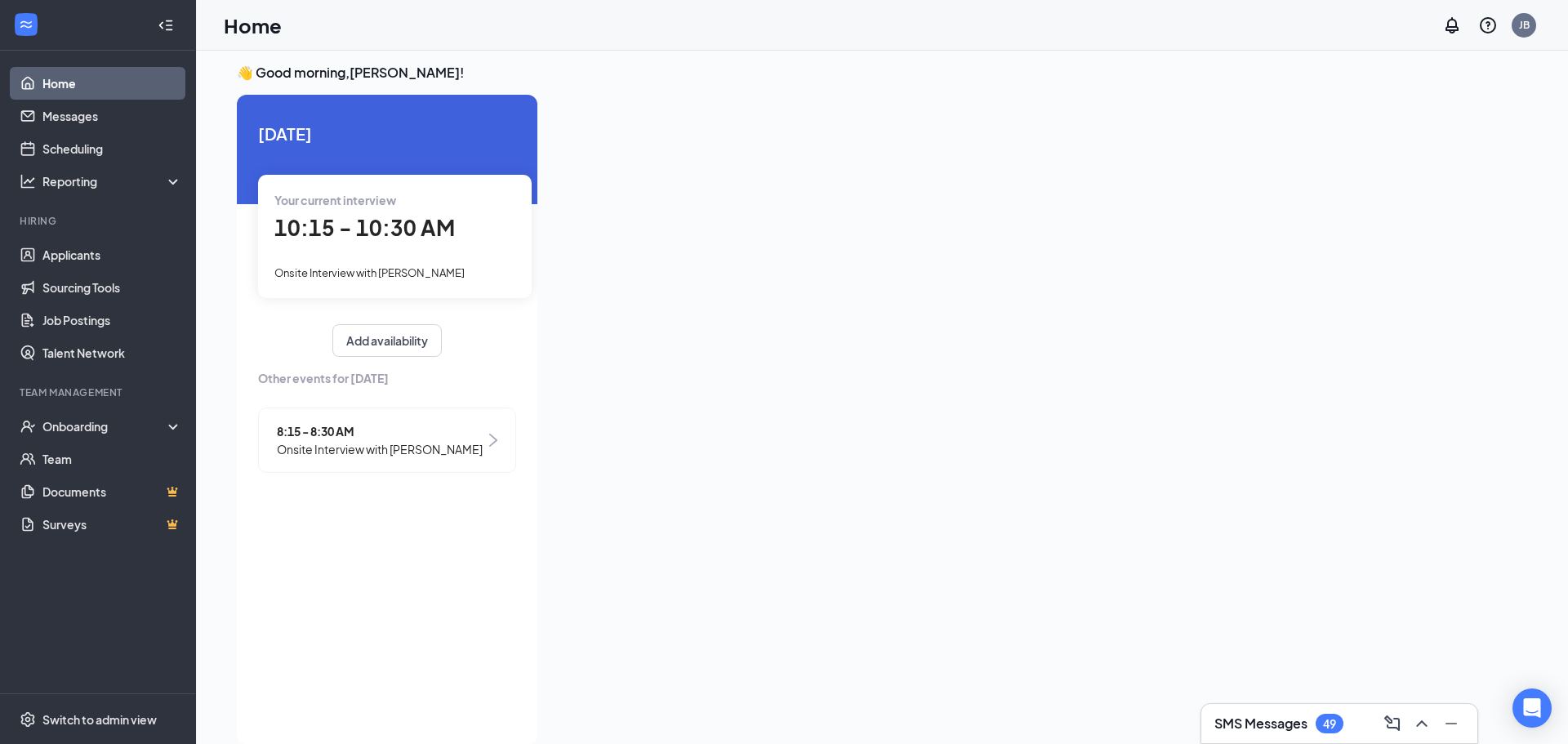
click at [401, 433] on span "8:15 - 8:30 AM" at bounding box center [379, 431] width 206 height 18
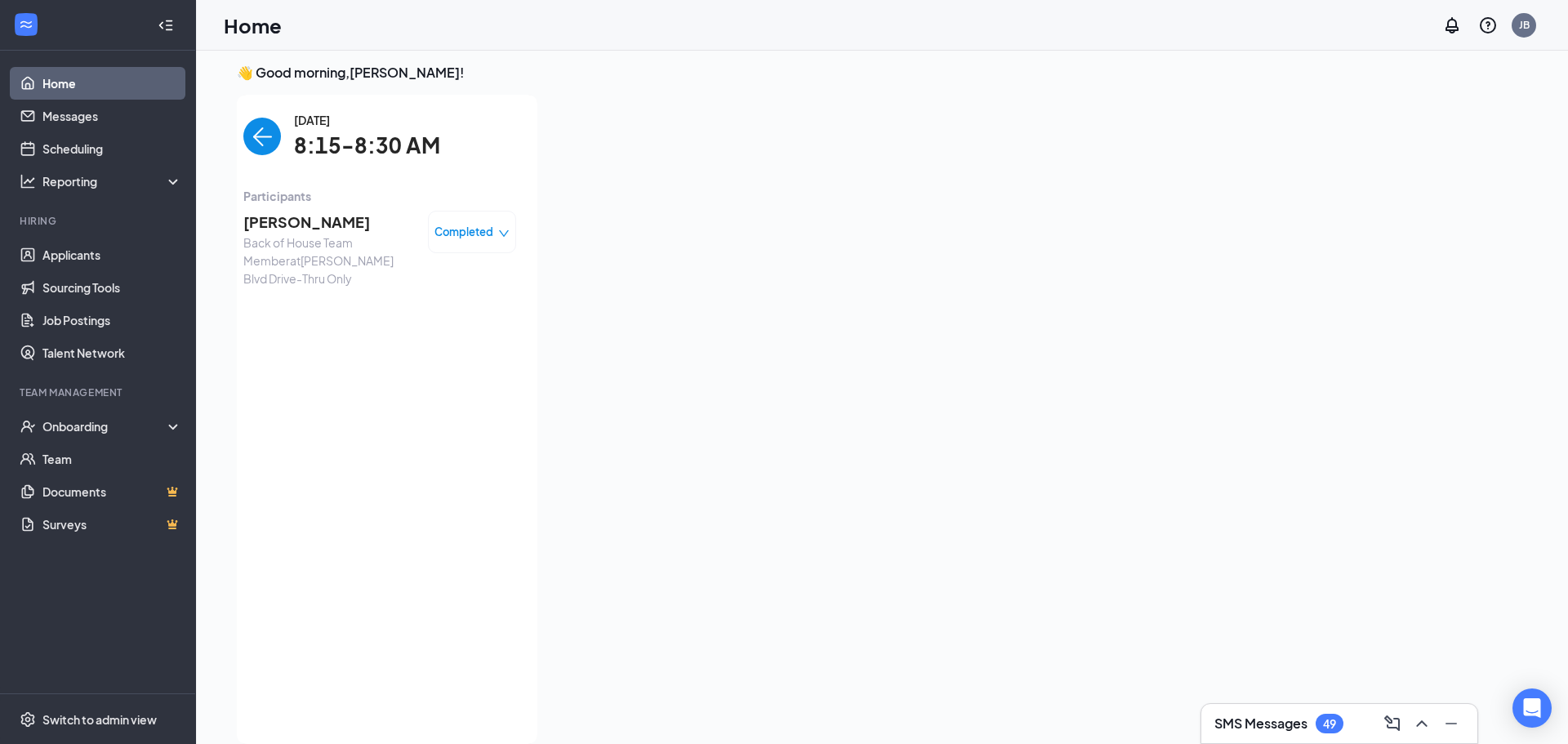
click at [465, 237] on span "Completed" at bounding box center [464, 232] width 59 height 16
click at [500, 391] on div "[DATE] 8:15-8:30 AM Participants [PERSON_NAME] Back of House Team Member at [PE…" at bounding box center [379, 420] width 273 height 617
click at [725, 175] on div at bounding box center [1007, 415] width 915 height 640
